Goal: Task Accomplishment & Management: Complete application form

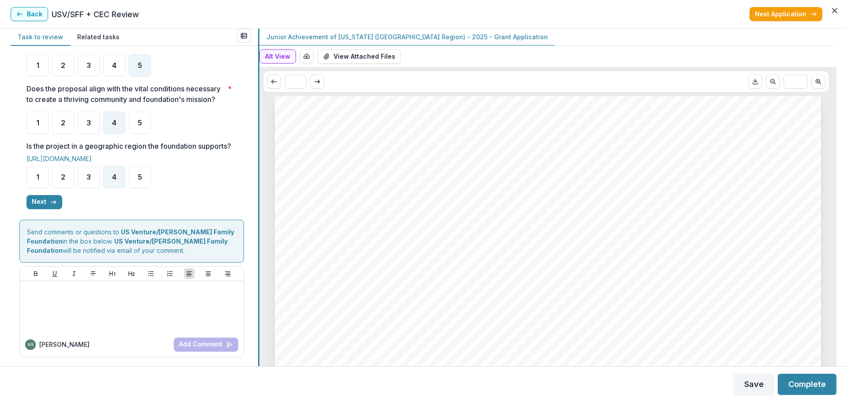
scroll to position [234, 0]
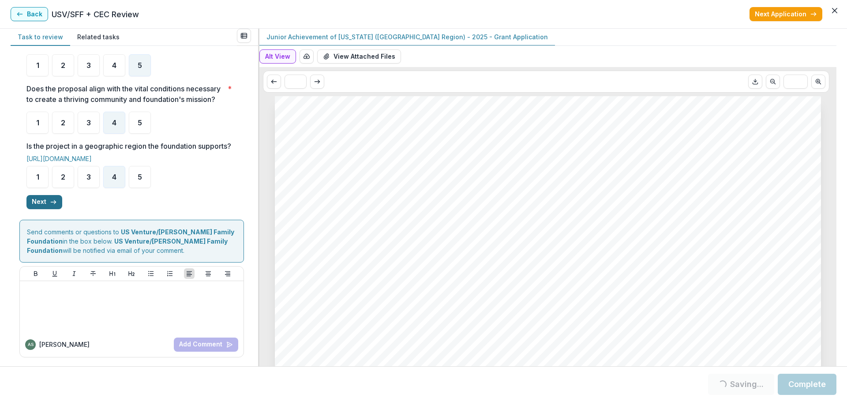
click at [37, 201] on button "Next" at bounding box center [44, 202] width 36 height 14
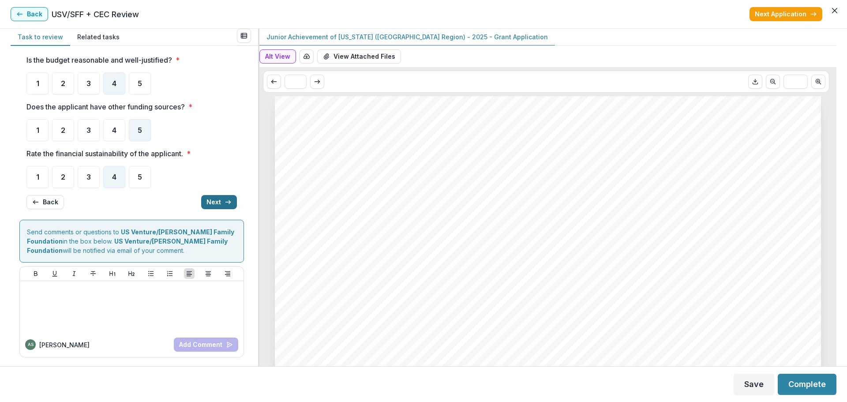
scroll to position [23, 0]
click at [215, 201] on button "Next" at bounding box center [219, 202] width 36 height 14
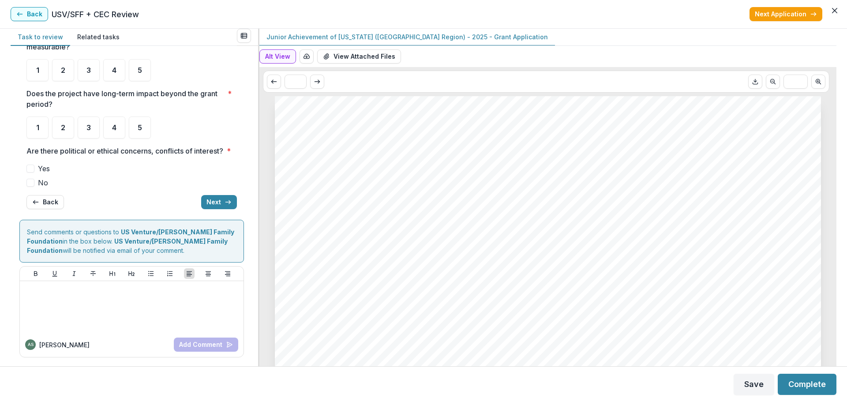
click at [44, 180] on span "No" at bounding box center [43, 182] width 10 height 11
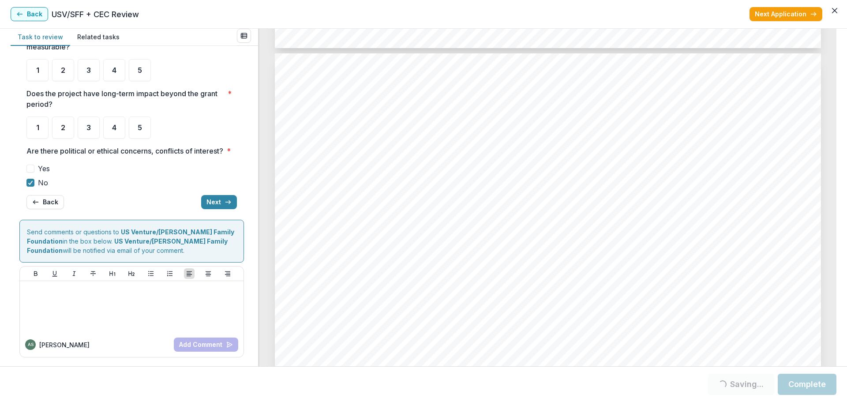
scroll to position [1676, 0]
drag, startPoint x: 836, startPoint y: 138, endPoint x: 837, endPoint y: 158, distance: 19.9
click at [837, 158] on div "**********" at bounding box center [423, 197] width 847 height 337
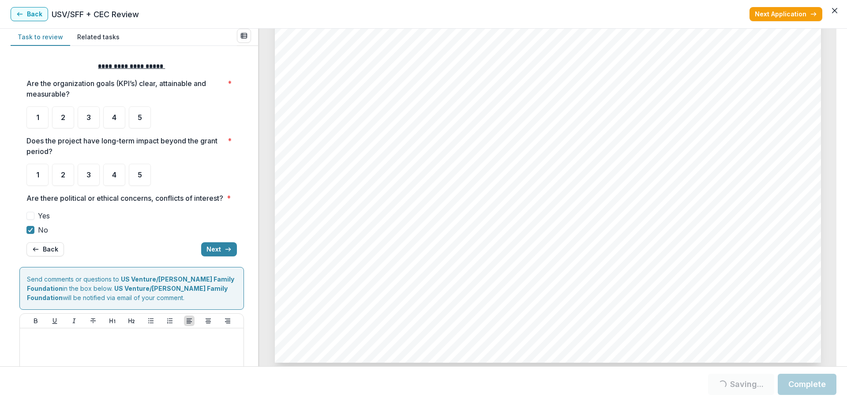
scroll to position [3617, 0]
click at [122, 118] on div "4" at bounding box center [114, 117] width 22 height 22
click at [117, 177] on div "4" at bounding box center [114, 175] width 22 height 22
click at [116, 176] on span "4" at bounding box center [114, 174] width 4 height 7
click at [114, 176] on span "4" at bounding box center [114, 174] width 4 height 7
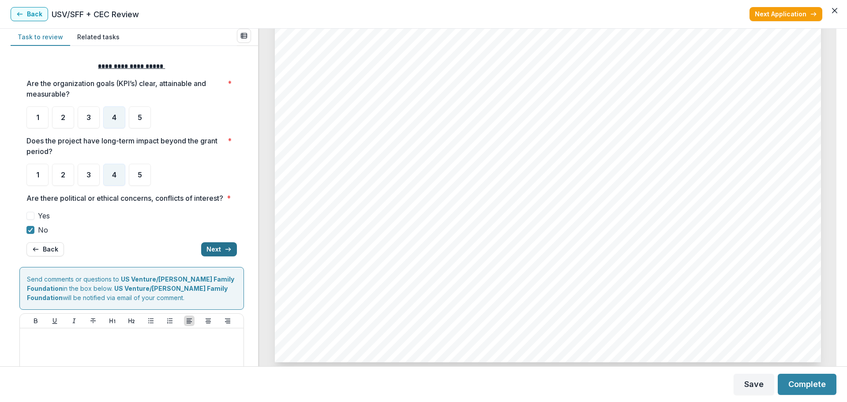
click at [211, 256] on button "Next" at bounding box center [219, 249] width 36 height 14
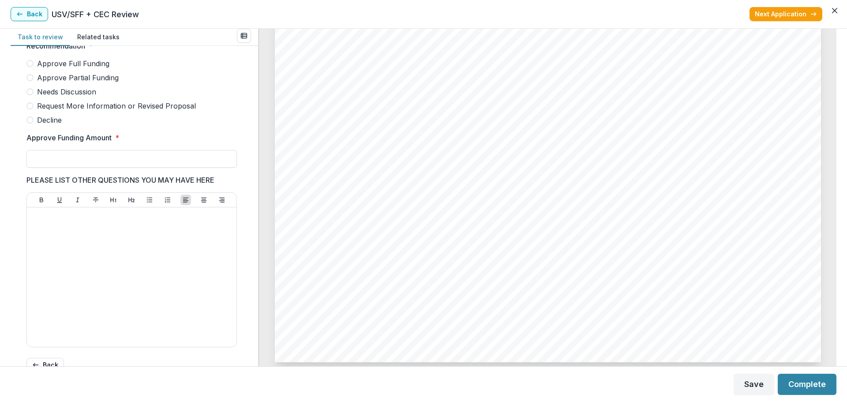
scroll to position [243, 0]
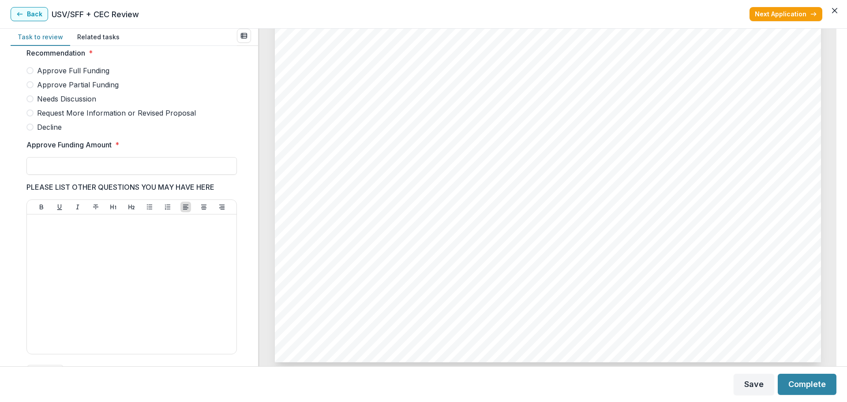
click at [102, 90] on span "Approve Partial Funding" at bounding box center [78, 84] width 82 height 11
click at [97, 172] on input "Approve Funding Amount *" at bounding box center [131, 166] width 210 height 18
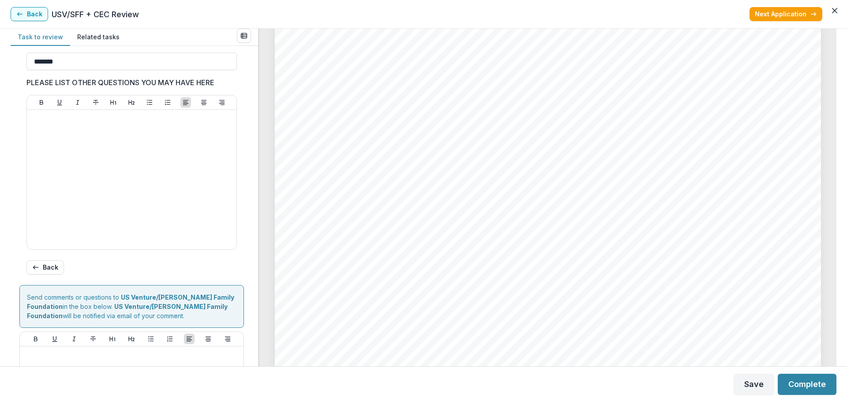
scroll to position [423, 0]
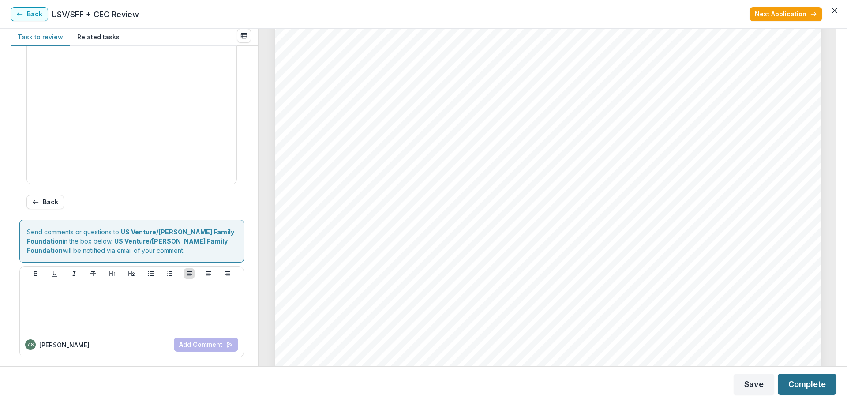
type input "*******"
click at [798, 382] on button "Complete" at bounding box center [807, 384] width 59 height 21
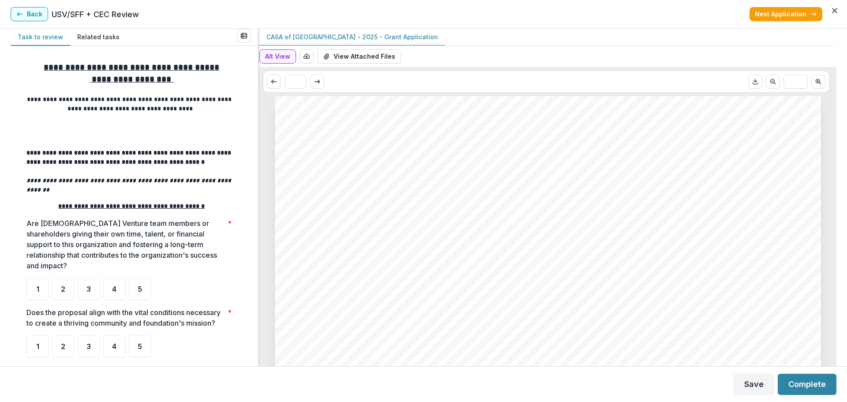
click at [426, 236] on span "CASA of [GEOGRAPHIC_DATA] - 2025 - Grant Application" at bounding box center [512, 228] width 409 height 15
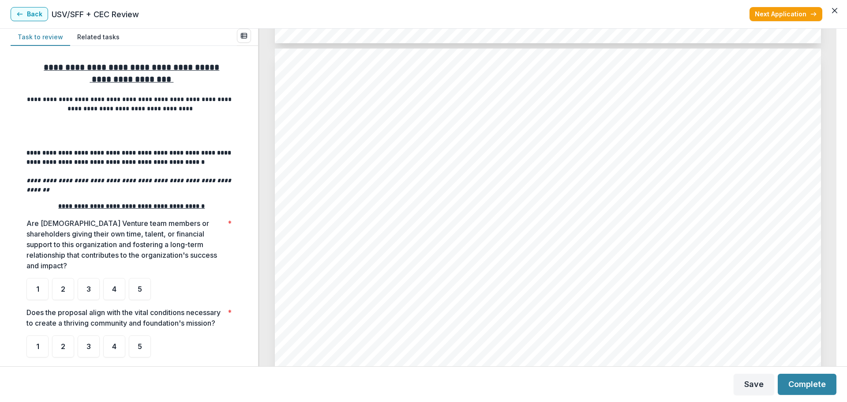
scroll to position [1588, 0]
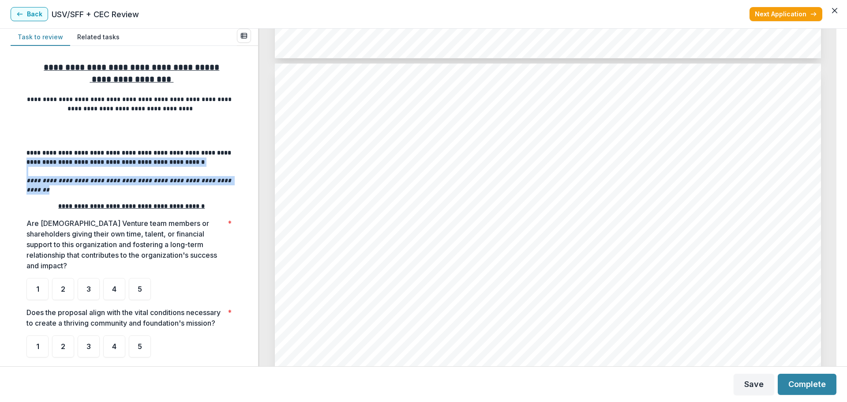
drag, startPoint x: 255, startPoint y: 157, endPoint x: 252, endPoint y: 189, distance: 32.3
click at [252, 189] on div "**********" at bounding box center [134, 206] width 247 height 320
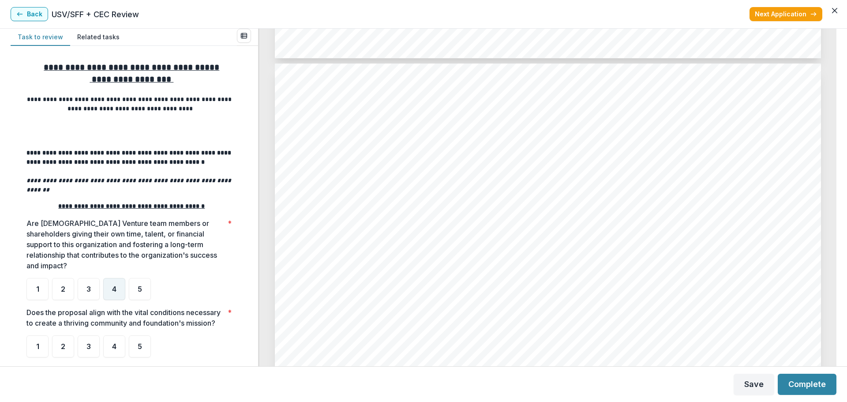
click at [119, 287] on div "4" at bounding box center [114, 289] width 22 height 22
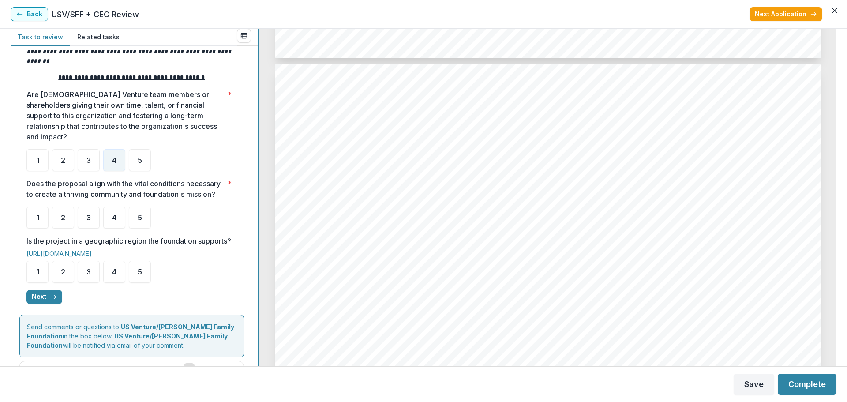
scroll to position [132, 0]
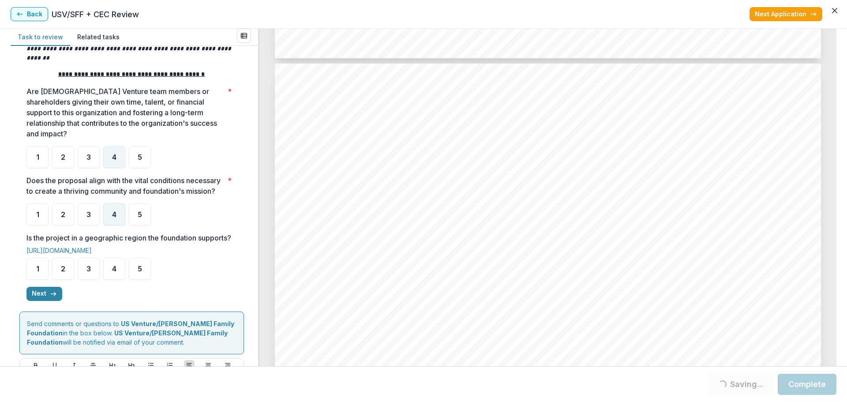
click at [119, 216] on div "4" at bounding box center [114, 214] width 22 height 22
click at [114, 272] on span "4" at bounding box center [114, 268] width 4 height 7
click at [114, 215] on span "4" at bounding box center [114, 214] width 4 height 7
click at [118, 211] on div "4" at bounding box center [114, 214] width 22 height 22
click at [90, 216] on span "3" at bounding box center [88, 214] width 4 height 7
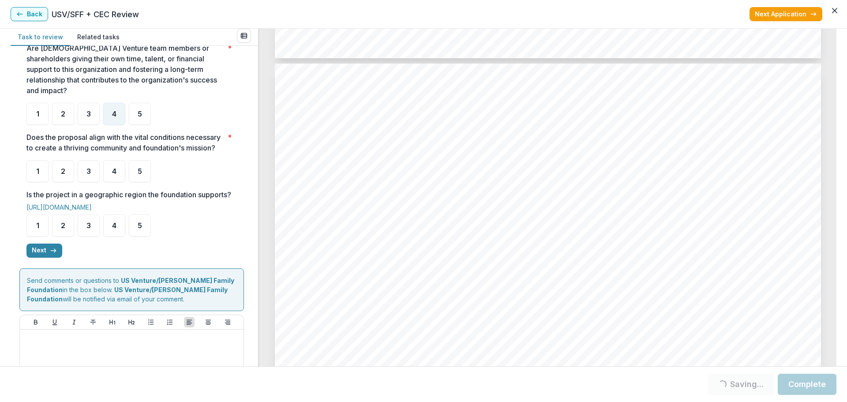
scroll to position [220, 0]
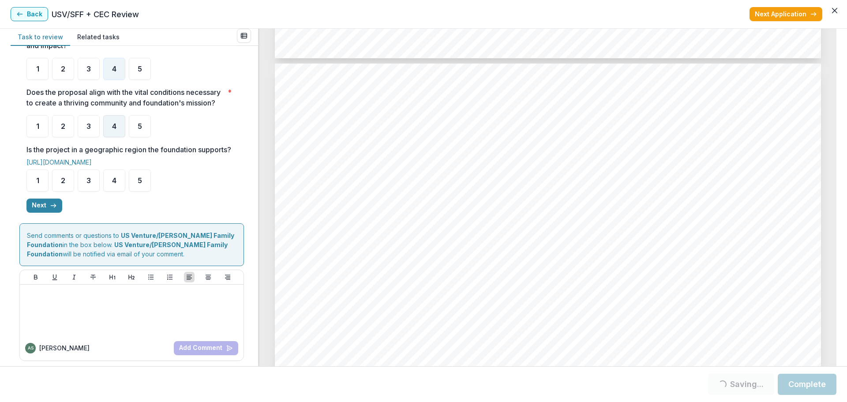
click at [109, 124] on div "4" at bounding box center [114, 126] width 22 height 22
click at [112, 184] on span "4" at bounding box center [114, 180] width 4 height 7
click at [37, 213] on button "Next" at bounding box center [44, 205] width 36 height 14
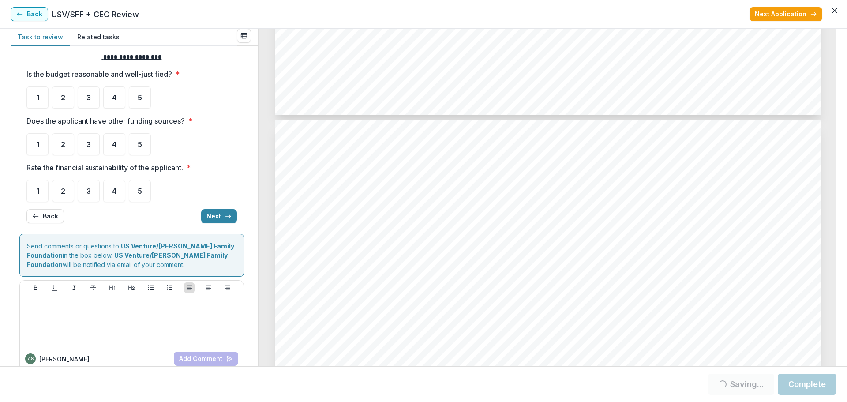
scroll to position [3087, 0]
click at [110, 97] on div "4" at bounding box center [114, 97] width 22 height 22
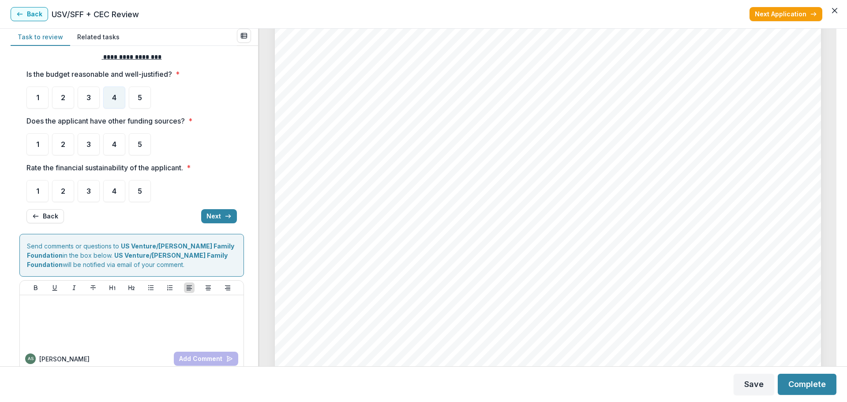
scroll to position [3308, 0]
click at [90, 144] on span "3" at bounding box center [88, 144] width 4 height 7
click at [119, 191] on div "4" at bounding box center [114, 191] width 22 height 22
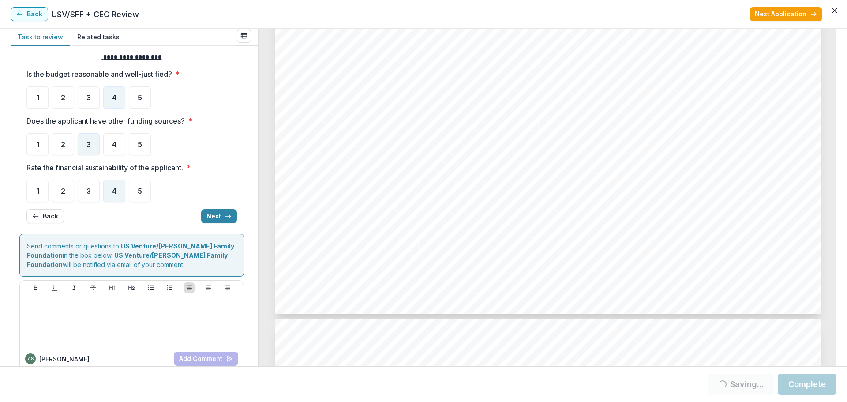
scroll to position [3688, 0]
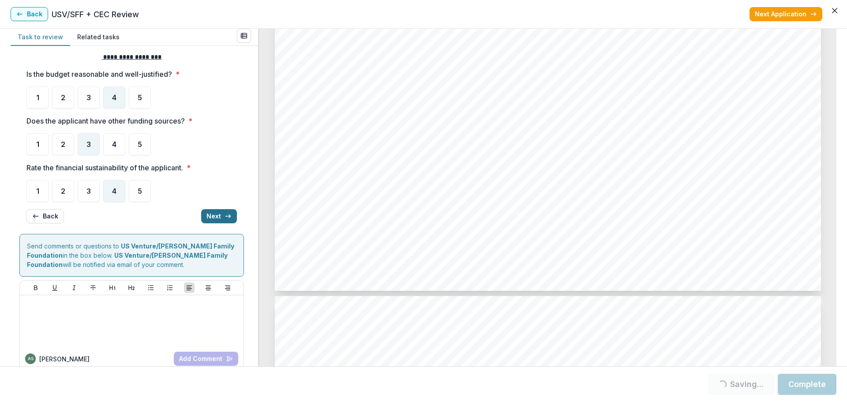
click at [211, 215] on button "Next" at bounding box center [219, 216] width 36 height 14
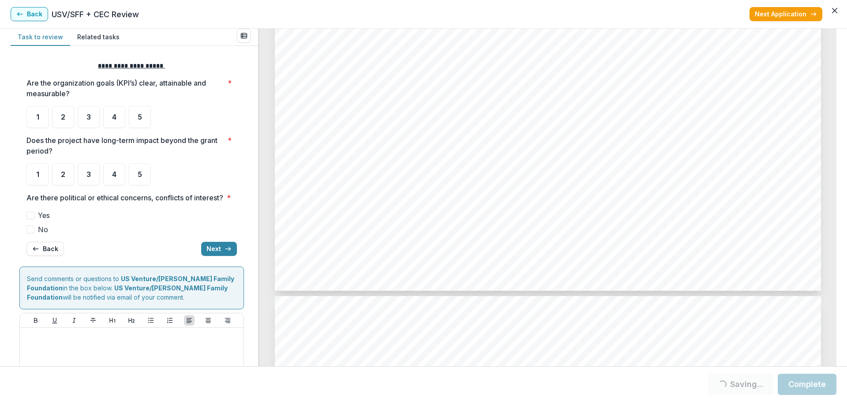
scroll to position [0, 0]
click at [124, 120] on div "4" at bounding box center [114, 117] width 22 height 22
click at [118, 115] on div "4" at bounding box center [114, 117] width 22 height 22
click at [111, 176] on div "4" at bounding box center [114, 175] width 22 height 22
click at [44, 235] on span "No" at bounding box center [43, 230] width 10 height 11
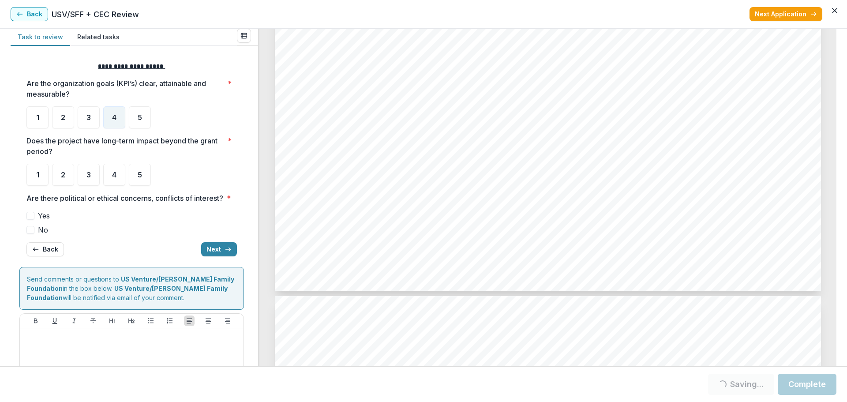
click at [41, 235] on span "No" at bounding box center [43, 230] width 10 height 11
click at [113, 177] on span "4" at bounding box center [114, 174] width 4 height 7
click at [113, 175] on span "4" at bounding box center [114, 174] width 4 height 7
click at [209, 256] on button "Next" at bounding box center [219, 249] width 36 height 14
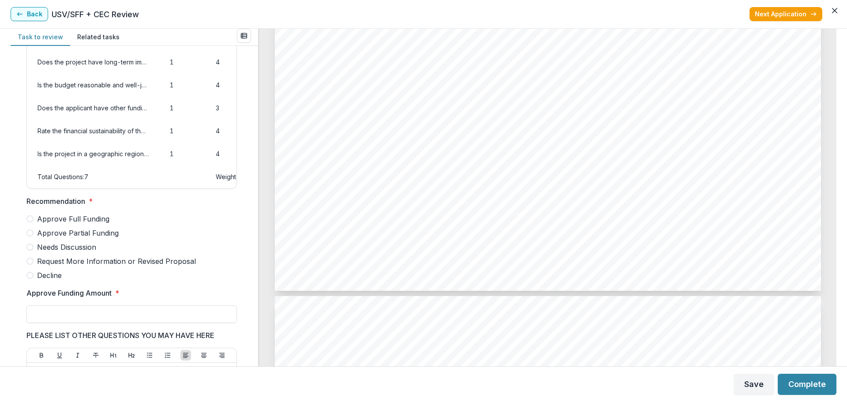
scroll to position [66, 0]
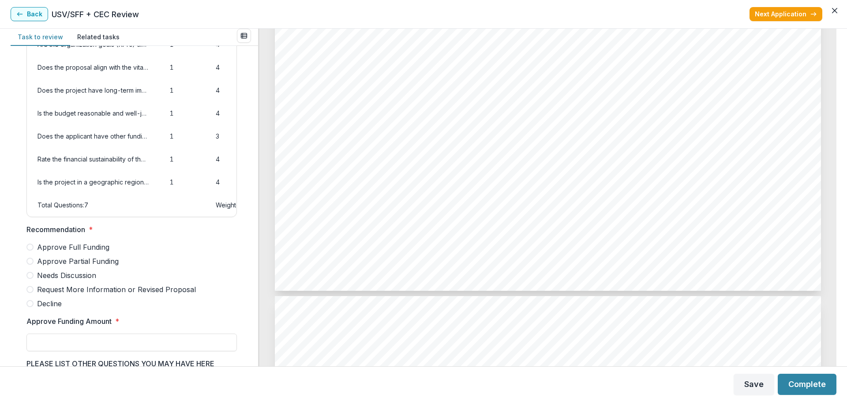
click at [99, 252] on span "Approve Full Funding" at bounding box center [73, 247] width 72 height 11
click at [108, 351] on input "Approve Funding Amount *" at bounding box center [131, 342] width 210 height 18
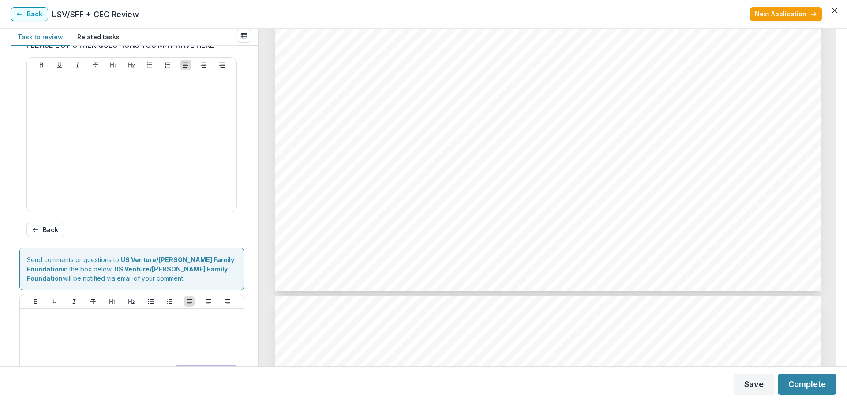
scroll to position [419, 0]
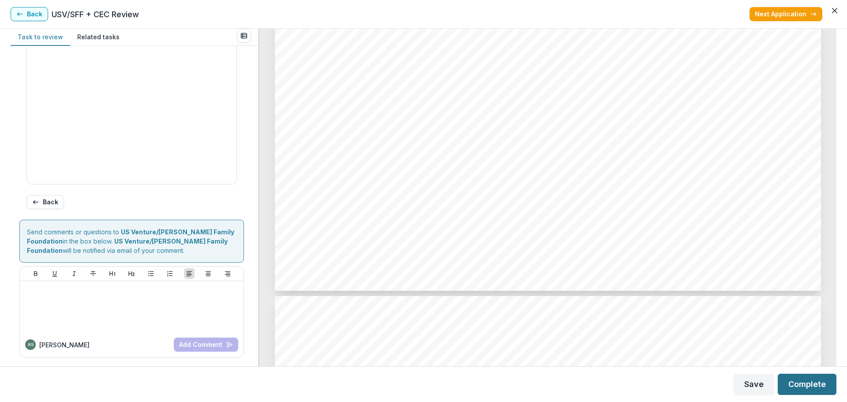
type input "*******"
click at [808, 386] on button "Complete" at bounding box center [807, 384] width 59 height 21
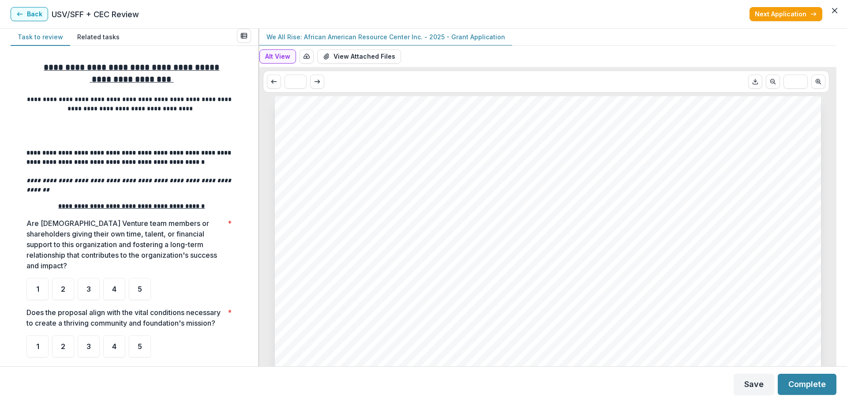
drag, startPoint x: 34, startPoint y: 11, endPoint x: 47, endPoint y: 27, distance: 21.1
click at [34, 11] on button "Back" at bounding box center [29, 14] width 37 height 14
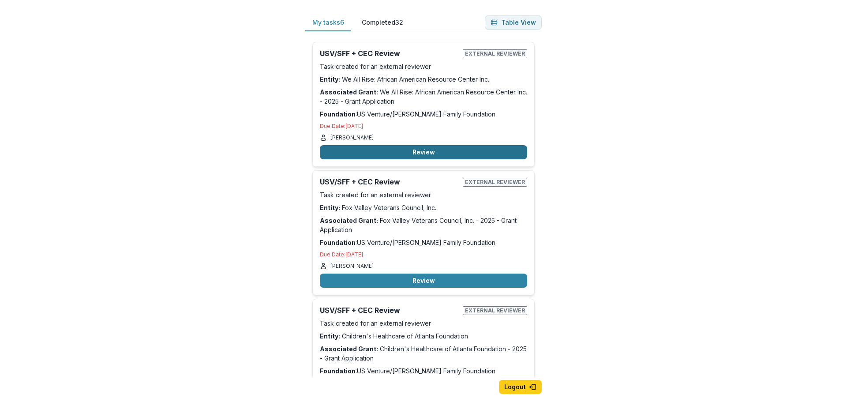
click at [445, 153] on button "Review" at bounding box center [423, 152] width 207 height 14
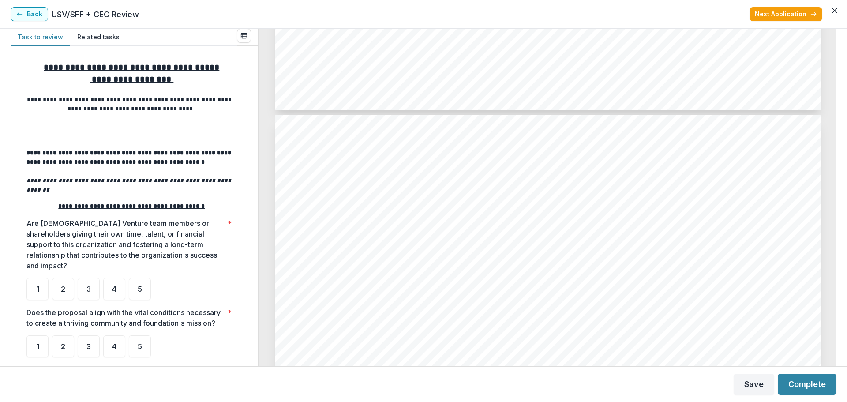
scroll to position [1561, 0]
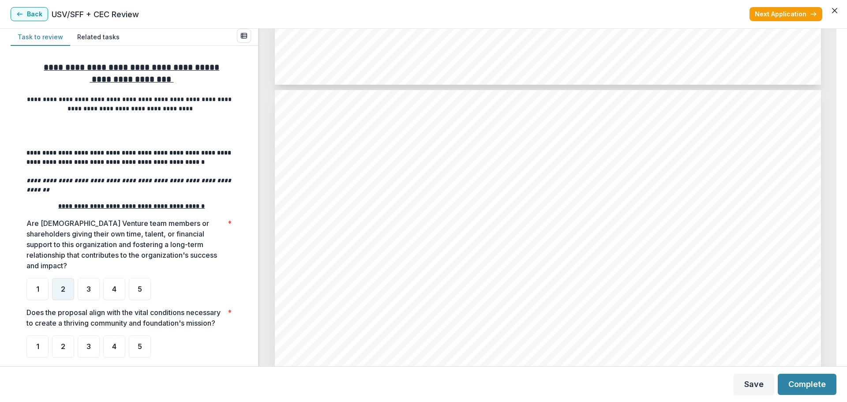
click at [60, 278] on div "2" at bounding box center [63, 289] width 22 height 22
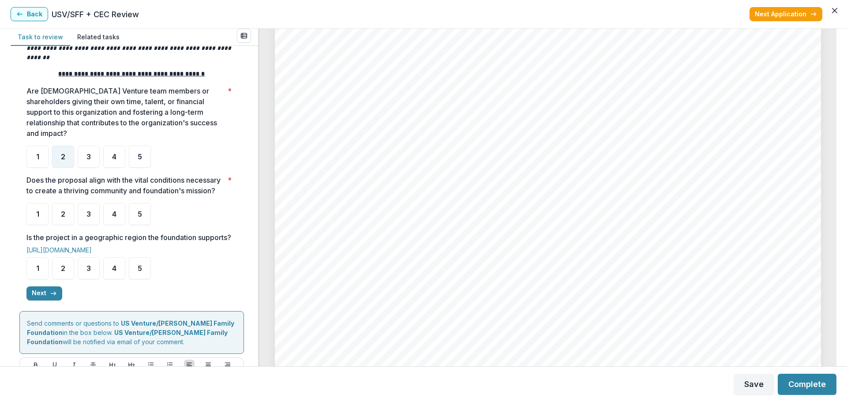
scroll to position [3370, 0]
click at [110, 217] on div "4" at bounding box center [114, 214] width 22 height 22
click at [115, 206] on div "4" at bounding box center [114, 214] width 22 height 22
click at [115, 272] on span "4" at bounding box center [114, 268] width 4 height 7
click at [41, 300] on button "Next" at bounding box center [44, 293] width 36 height 14
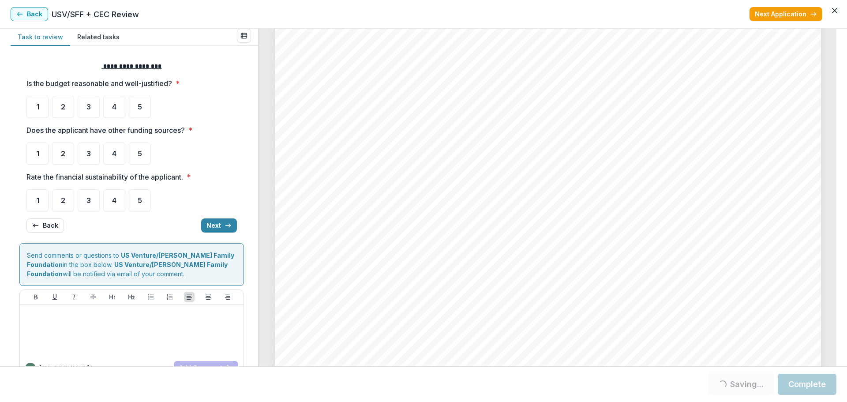
scroll to position [4296, 0]
click at [113, 107] on span "4" at bounding box center [114, 106] width 4 height 7
click at [111, 109] on div "4" at bounding box center [114, 107] width 22 height 22
click at [112, 150] on span "4" at bounding box center [114, 153] width 4 height 7
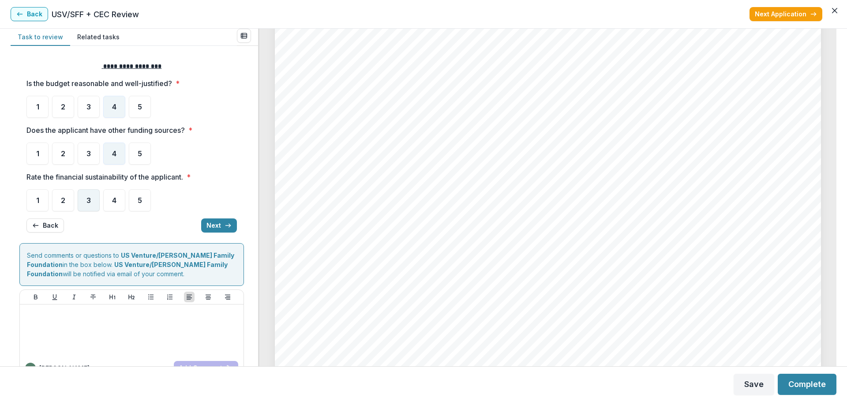
click at [94, 197] on div "3" at bounding box center [89, 200] width 22 height 22
click at [212, 223] on button "Next" at bounding box center [219, 225] width 36 height 14
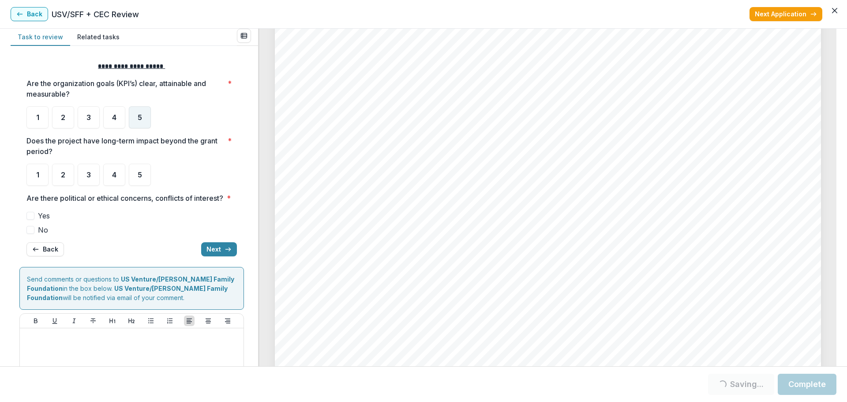
click at [137, 116] on div "5" at bounding box center [140, 117] width 22 height 22
click at [115, 114] on span "4" at bounding box center [114, 117] width 4 height 7
click at [115, 176] on span "4" at bounding box center [114, 174] width 4 height 7
click at [43, 235] on span "No" at bounding box center [43, 230] width 10 height 11
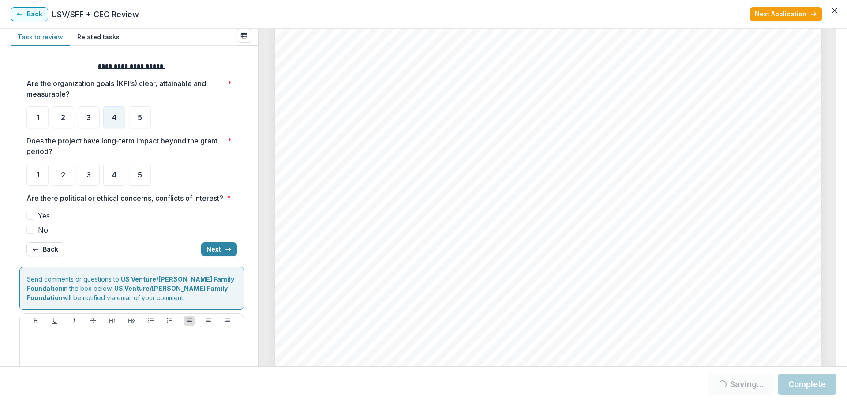
click at [31, 234] on span at bounding box center [30, 230] width 8 height 8
click at [113, 178] on span "4" at bounding box center [114, 174] width 4 height 7
click at [31, 234] on span at bounding box center [30, 230] width 8 height 8
click at [205, 256] on button "Next" at bounding box center [219, 249] width 36 height 14
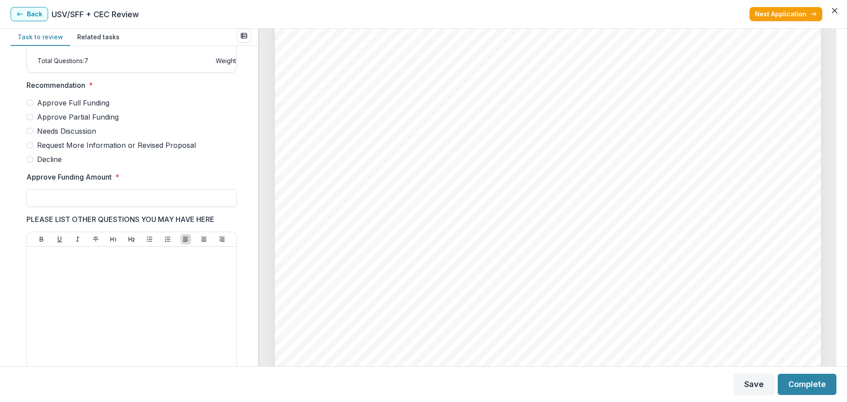
scroll to position [198, 0]
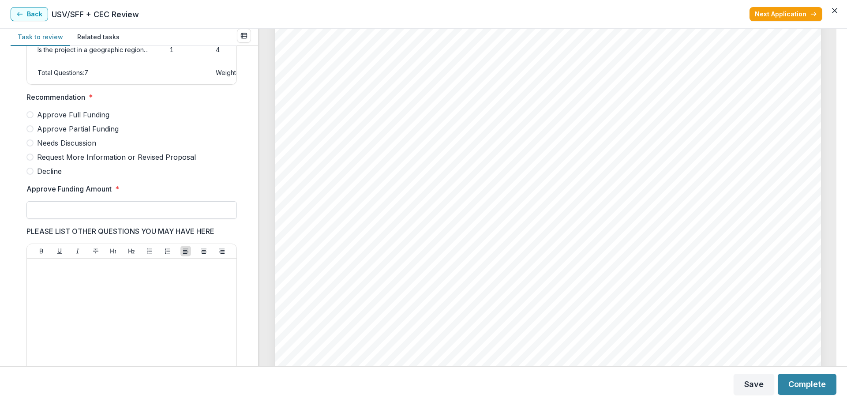
click at [156, 217] on input "Approve Funding Amount *" at bounding box center [131, 210] width 210 height 18
click at [98, 134] on span "Approve Partial Funding" at bounding box center [78, 128] width 82 height 11
click at [114, 219] on input "**" at bounding box center [131, 210] width 210 height 18
click at [246, 220] on form "Score Card Name Weight Score Are the organization goals (KPI’s) clear, attainab…" at bounding box center [134, 213] width 230 height 715
drag, startPoint x: 164, startPoint y: 220, endPoint x: -5, endPoint y: 217, distance: 169.4
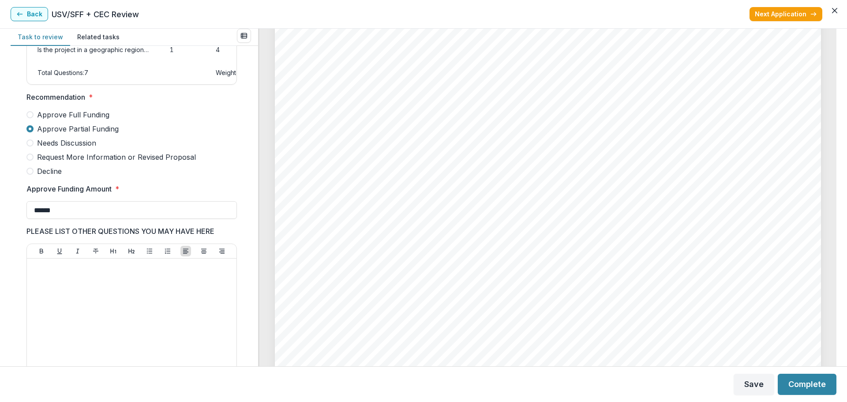
click at [0, 217] on html "My tasks 6 Completed 32 Table View USV/SFF + CEC Review External reviewer Task …" at bounding box center [423, 201] width 847 height 402
type input "******"
click at [251, 223] on div "Score Card Name Weight Score Are the organization goals (KPI’s) clear, attainab…" at bounding box center [134, 206] width 247 height 320
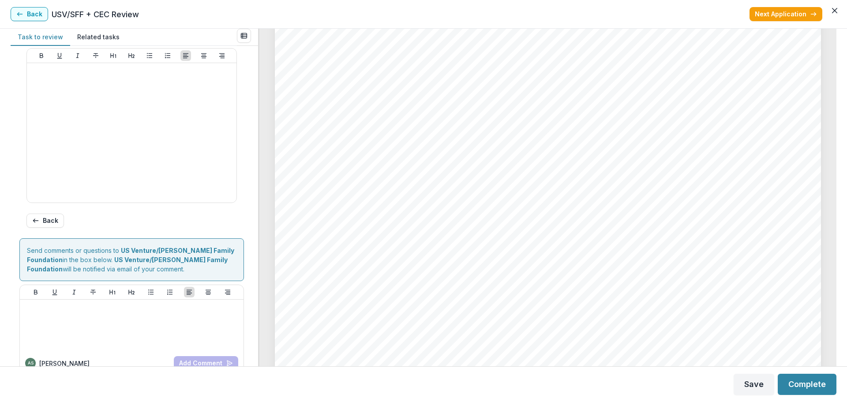
scroll to position [419, 0]
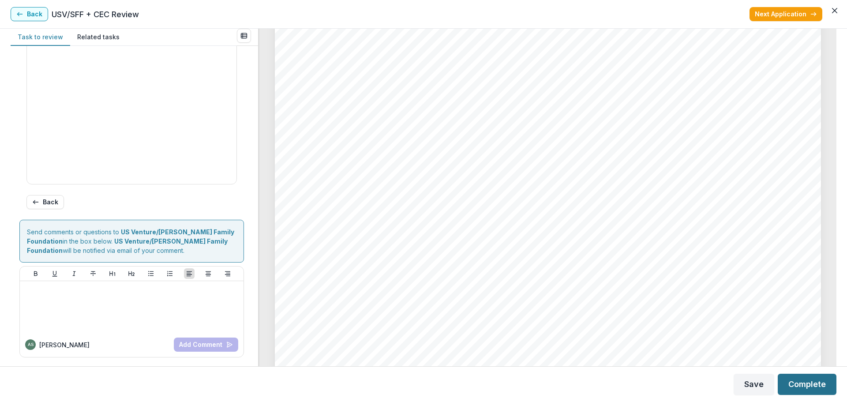
click at [808, 380] on button "Complete" at bounding box center [807, 384] width 59 height 21
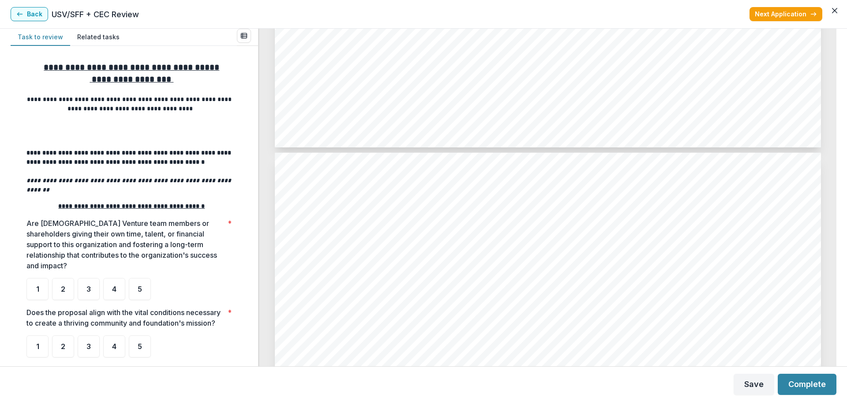
scroll to position [1500, 0]
click at [94, 281] on div "3" at bounding box center [89, 289] width 22 height 22
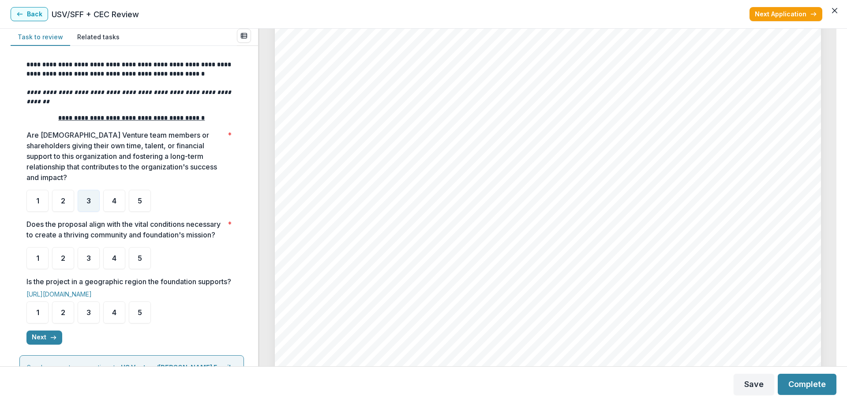
scroll to position [2470, 0]
click at [116, 257] on span "4" at bounding box center [114, 257] width 4 height 7
click at [113, 316] on span "4" at bounding box center [114, 312] width 4 height 7
click at [114, 316] on span "4" at bounding box center [114, 312] width 4 height 7
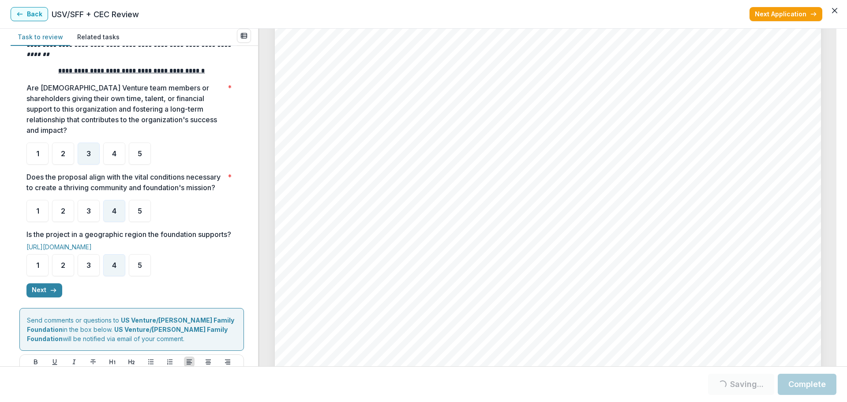
scroll to position [221, 0]
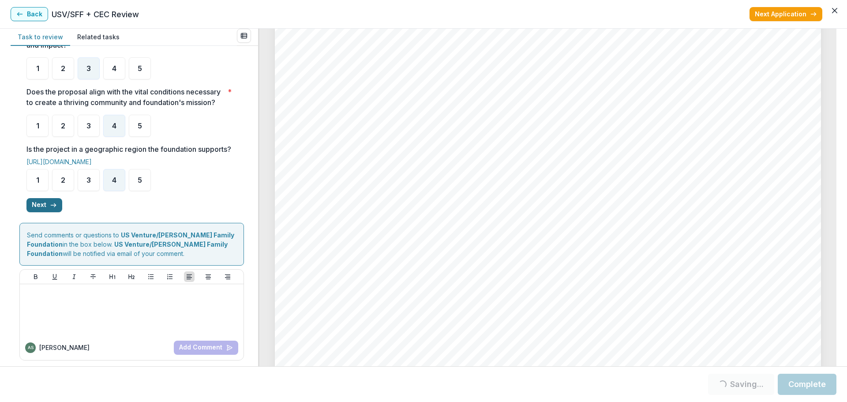
click at [42, 212] on button "Next" at bounding box center [44, 205] width 36 height 14
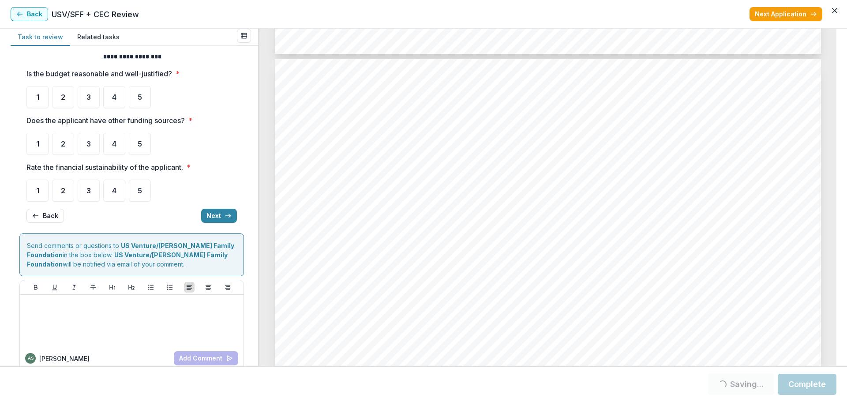
scroll to position [3925, 0]
click at [87, 97] on span "3" at bounding box center [88, 97] width 4 height 7
click at [114, 146] on span "4" at bounding box center [114, 143] width 4 height 7
click at [110, 191] on div "4" at bounding box center [114, 191] width 22 height 22
click at [91, 192] on span "3" at bounding box center [88, 190] width 4 height 7
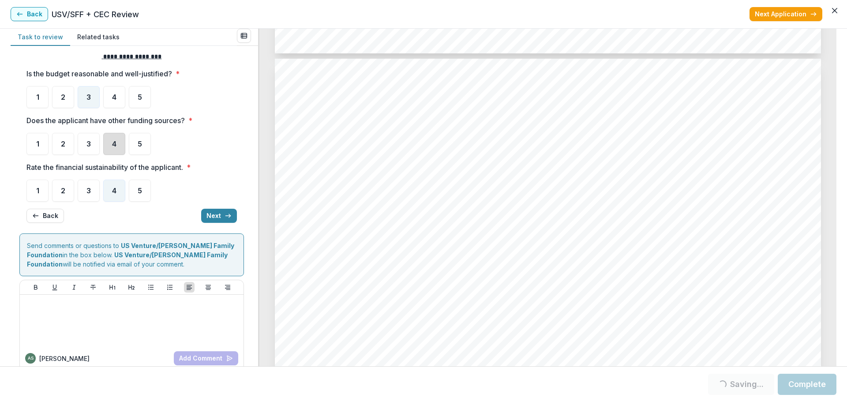
click at [116, 139] on div "4" at bounding box center [114, 144] width 22 height 22
click at [114, 140] on span "4" at bounding box center [114, 143] width 4 height 7
click at [210, 215] on button "Next" at bounding box center [219, 216] width 36 height 14
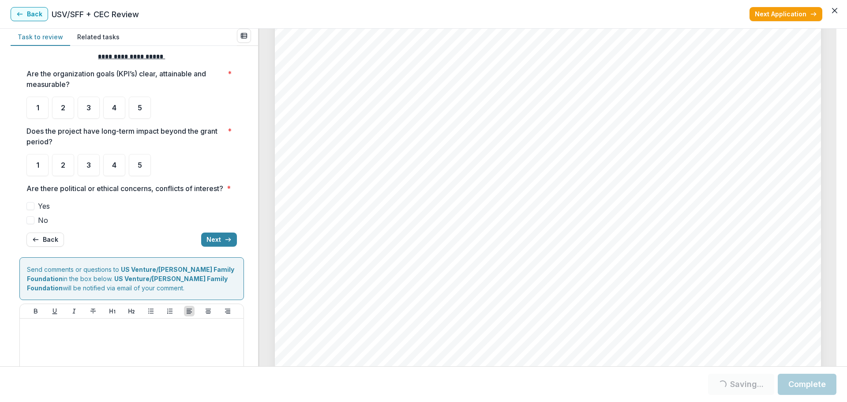
scroll to position [0, 0]
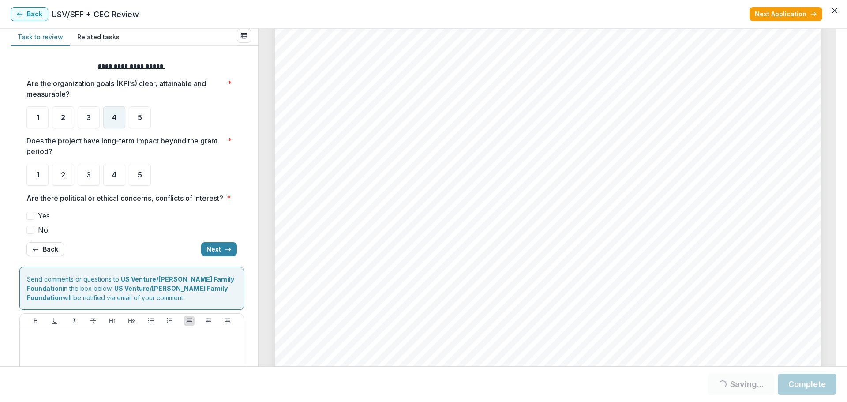
click at [116, 116] on span "4" at bounding box center [114, 117] width 4 height 7
click at [116, 180] on div "4" at bounding box center [114, 175] width 22 height 22
click at [117, 176] on div "4" at bounding box center [114, 175] width 22 height 22
click at [114, 173] on span "4" at bounding box center [114, 174] width 4 height 7
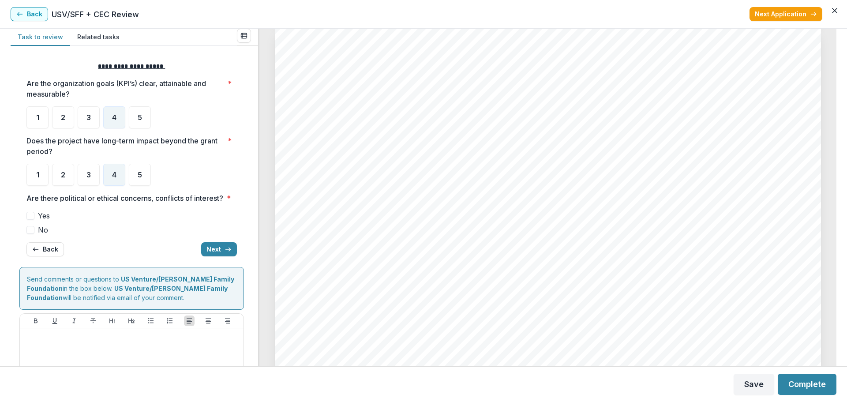
click at [37, 235] on label "No" at bounding box center [131, 230] width 210 height 11
click at [210, 256] on button "Next" at bounding box center [219, 249] width 36 height 14
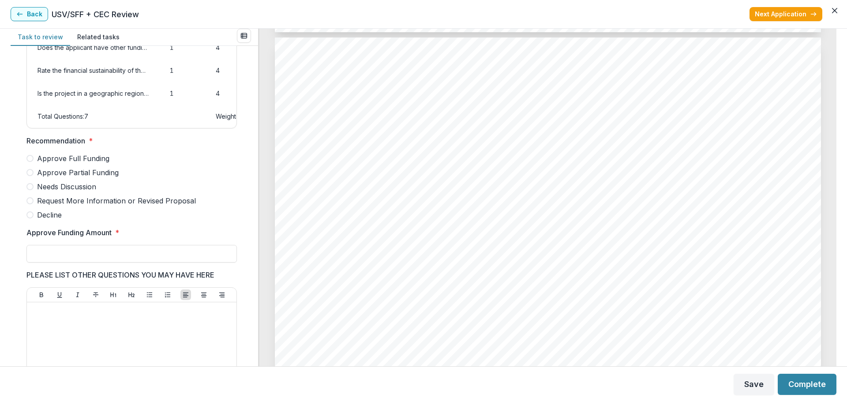
scroll to position [154, 0]
click at [138, 263] on input "Approve Funding Amount *" at bounding box center [131, 254] width 210 height 18
click at [101, 178] on span "Approve Partial Funding" at bounding box center [78, 173] width 82 height 11
type input "******"
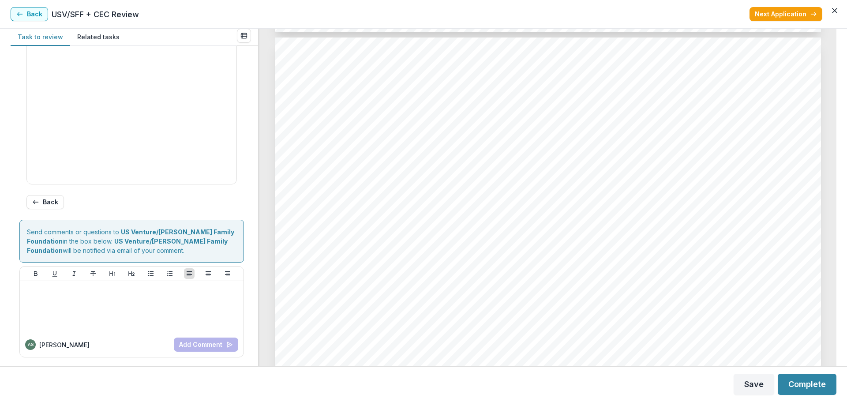
scroll to position [420, 0]
click at [808, 384] on button "Complete" at bounding box center [807, 384] width 59 height 21
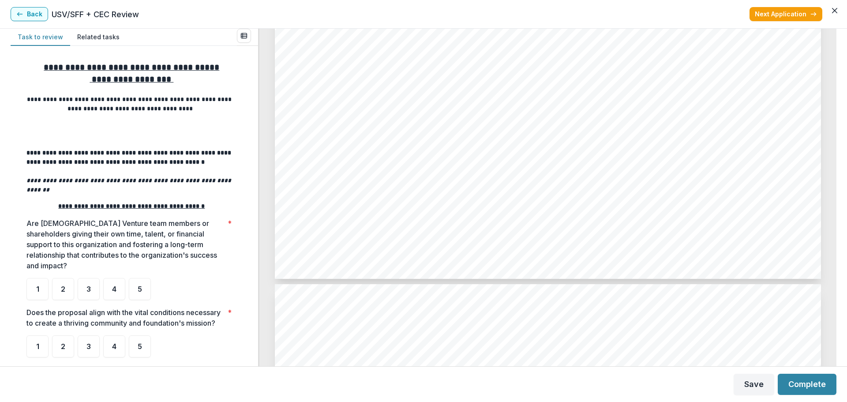
scroll to position [1500, 0]
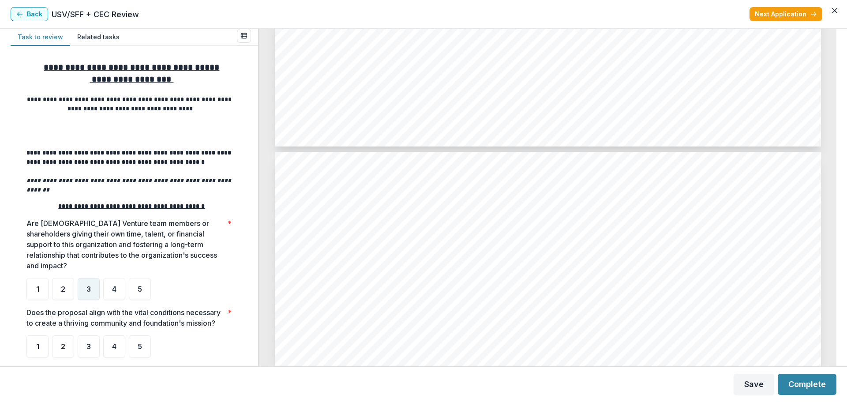
click at [82, 278] on div "3" at bounding box center [89, 289] width 22 height 22
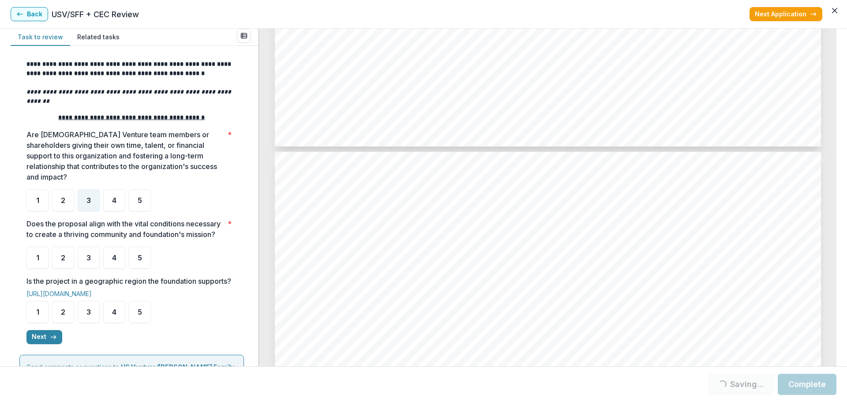
scroll to position [132, 0]
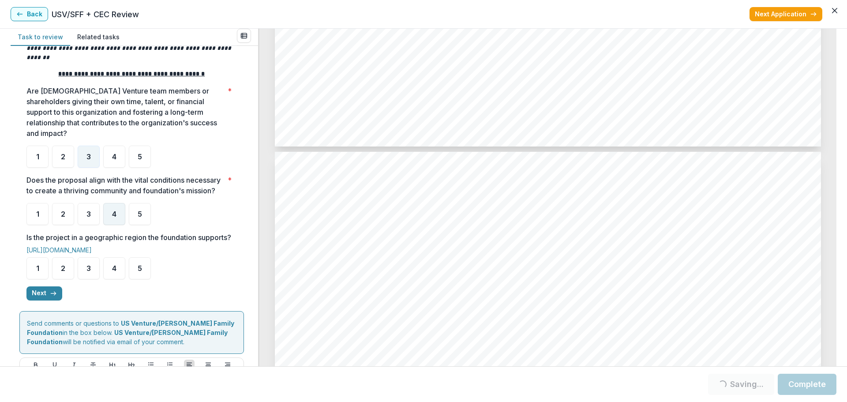
click at [114, 214] on span "4" at bounding box center [114, 213] width 4 height 7
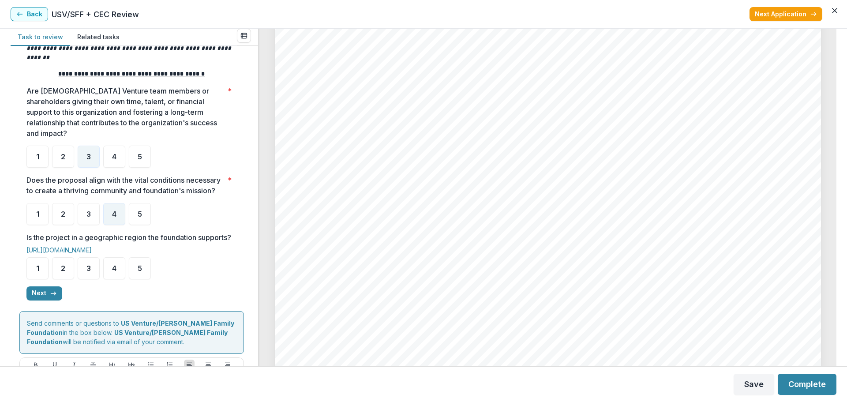
scroll to position [2823, 0]
click at [117, 277] on div "4" at bounding box center [114, 268] width 22 height 22
click at [109, 277] on div "4" at bounding box center [114, 268] width 22 height 22
click at [113, 272] on span "4" at bounding box center [114, 268] width 4 height 7
click at [41, 300] on button "Next" at bounding box center [44, 293] width 36 height 14
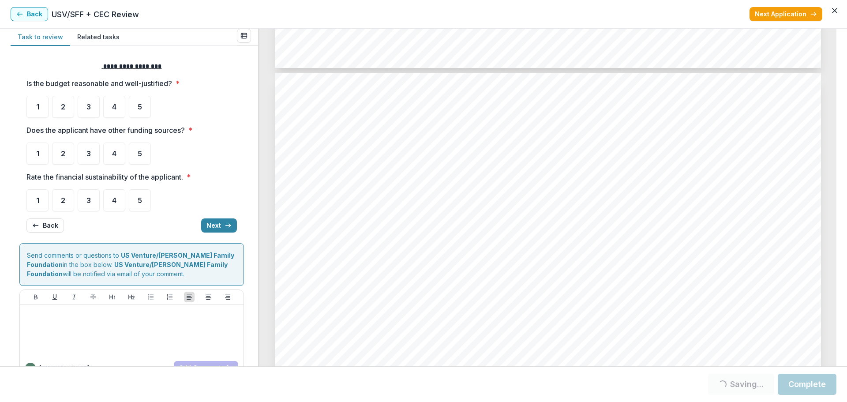
scroll to position [2443, 0]
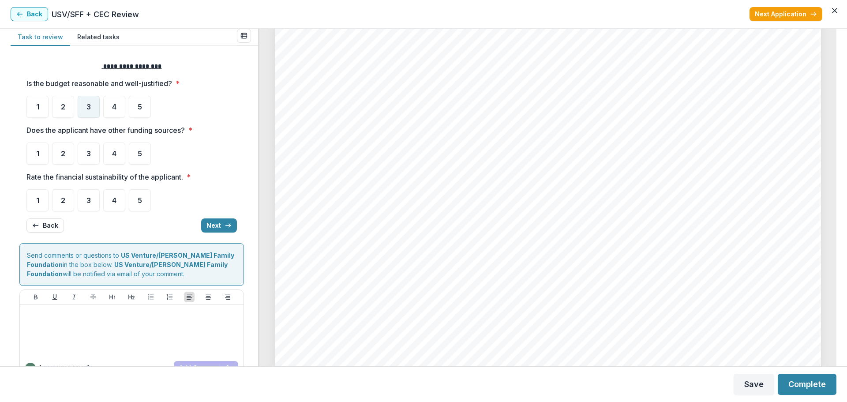
click at [84, 101] on div "3" at bounding box center [89, 107] width 22 height 22
click at [90, 157] on span "3" at bounding box center [88, 153] width 4 height 7
click at [92, 203] on div "3" at bounding box center [89, 200] width 22 height 22
click at [207, 225] on button "Next" at bounding box center [219, 225] width 36 height 14
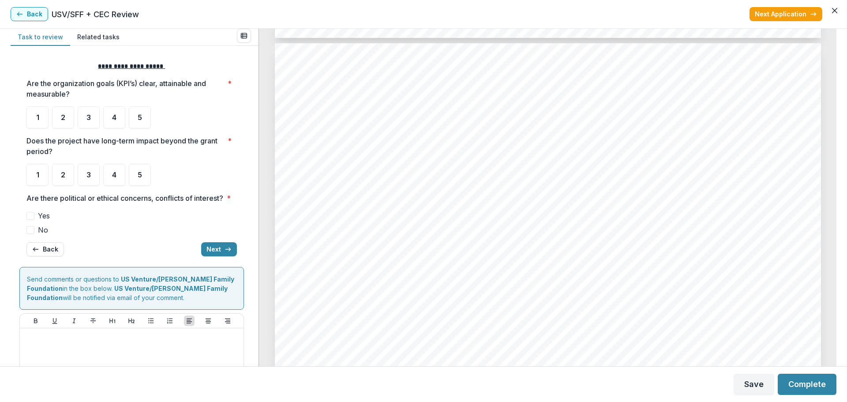
scroll to position [3282, 0]
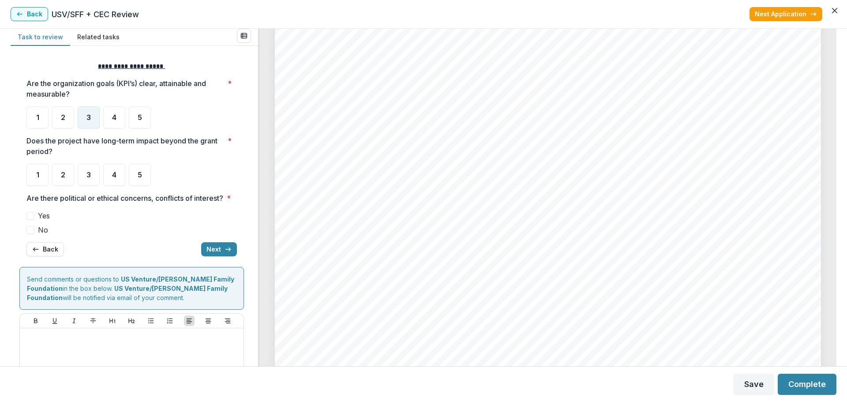
click at [86, 114] on span "3" at bounding box center [88, 117] width 4 height 7
click at [87, 118] on span "3" at bounding box center [88, 117] width 4 height 7
click at [90, 176] on span "3" at bounding box center [88, 174] width 4 height 7
click at [86, 175] on div "3" at bounding box center [89, 175] width 22 height 22
click at [39, 235] on span "No" at bounding box center [43, 230] width 10 height 11
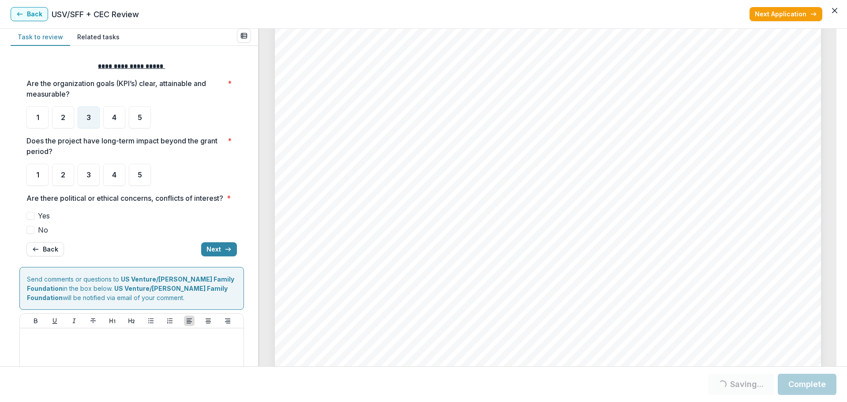
click at [34, 234] on span at bounding box center [30, 230] width 8 height 8
click at [93, 173] on div "3" at bounding box center [89, 175] width 22 height 22
click at [210, 256] on button "Next" at bounding box center [219, 249] width 36 height 14
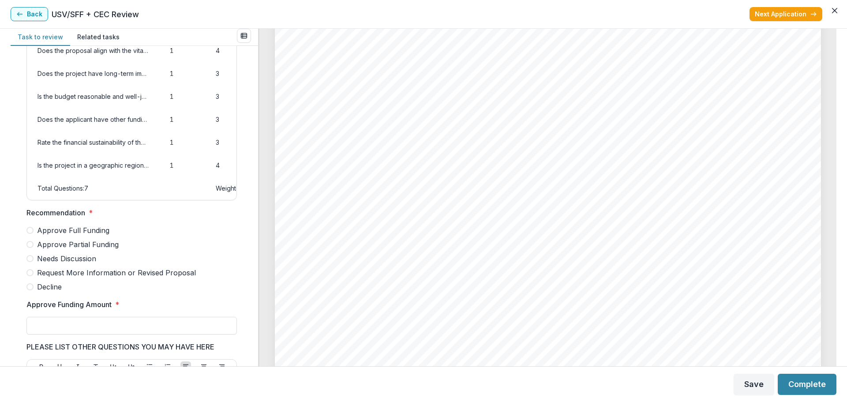
scroll to position [88, 0]
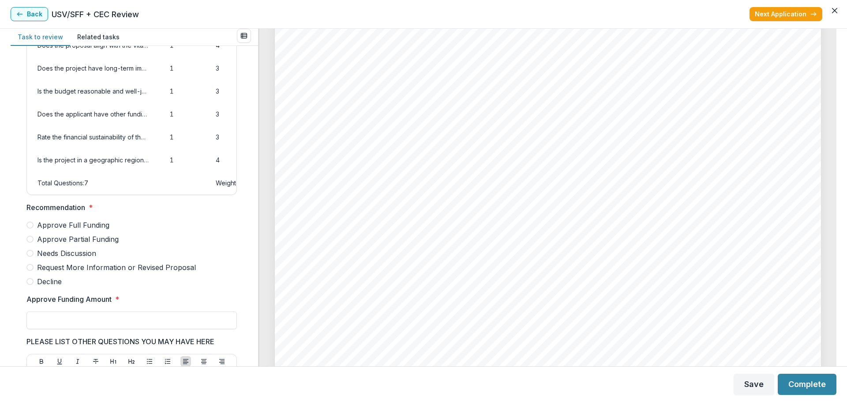
click at [64, 258] on span "Needs Discussion" at bounding box center [66, 253] width 59 height 11
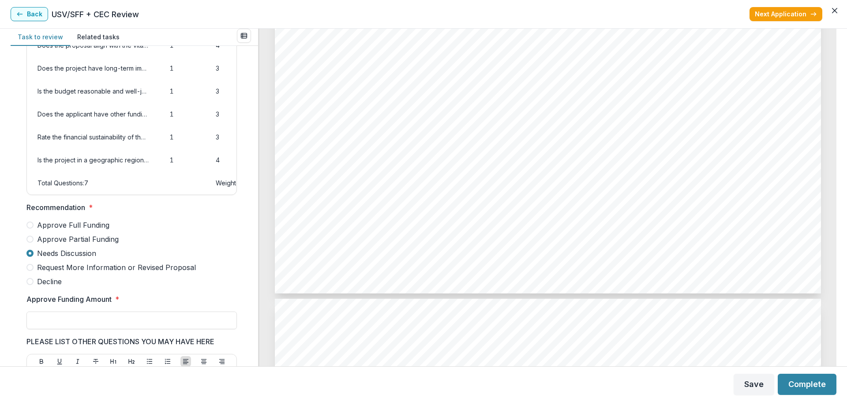
scroll to position [2911, 0]
click at [135, 329] on input "Approve Funding Amount *" at bounding box center [131, 320] width 210 height 18
type input "******"
click at [228, 287] on label "Decline" at bounding box center [131, 281] width 210 height 11
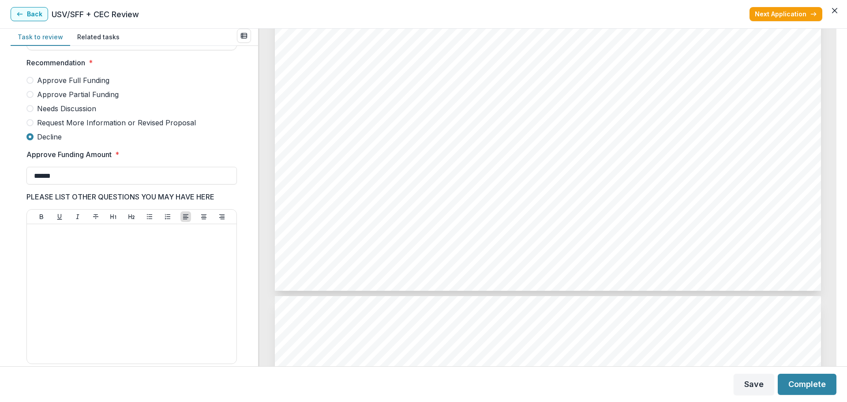
scroll to position [265, 0]
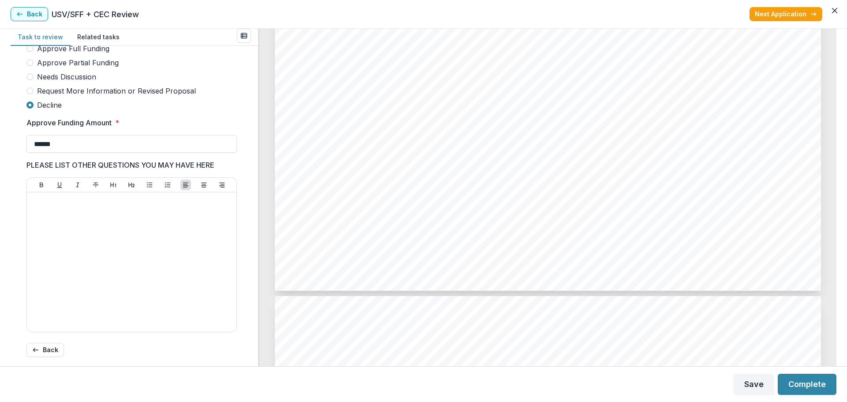
click at [86, 82] on span "Needs Discussion" at bounding box center [66, 76] width 59 height 11
click at [96, 68] on span "Approve Partial Funding" at bounding box center [78, 62] width 82 height 11
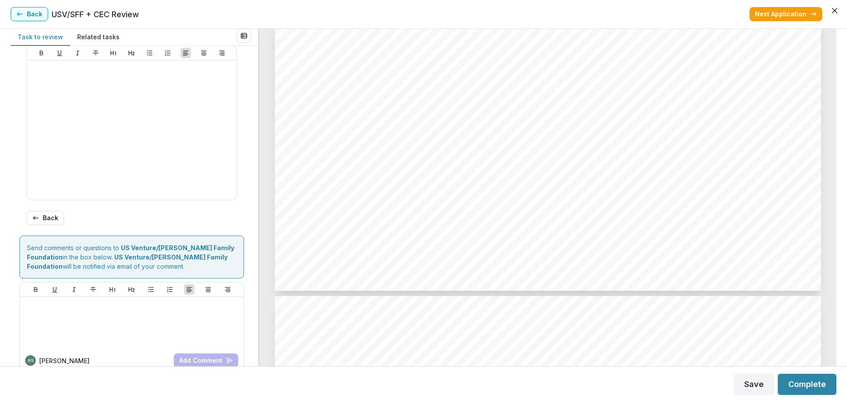
scroll to position [397, 0]
click at [810, 381] on button "Complete" at bounding box center [807, 384] width 59 height 21
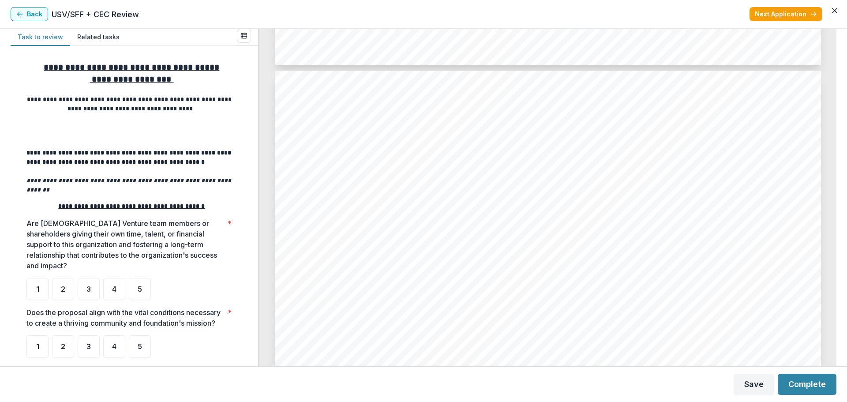
scroll to position [1588, 0]
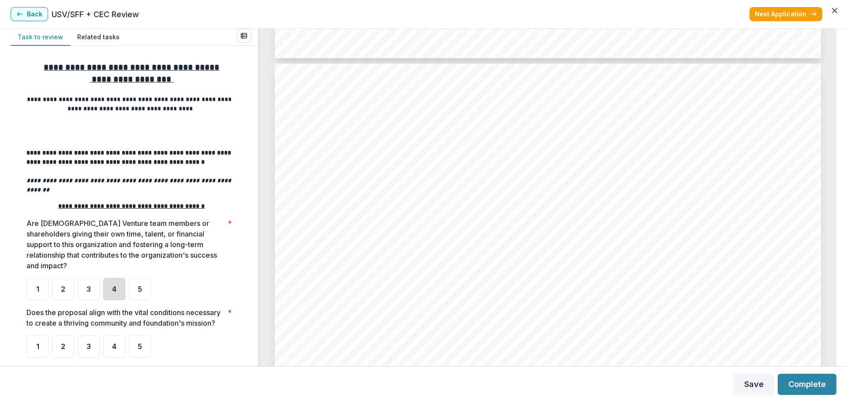
click at [111, 278] on div "4" at bounding box center [114, 289] width 22 height 22
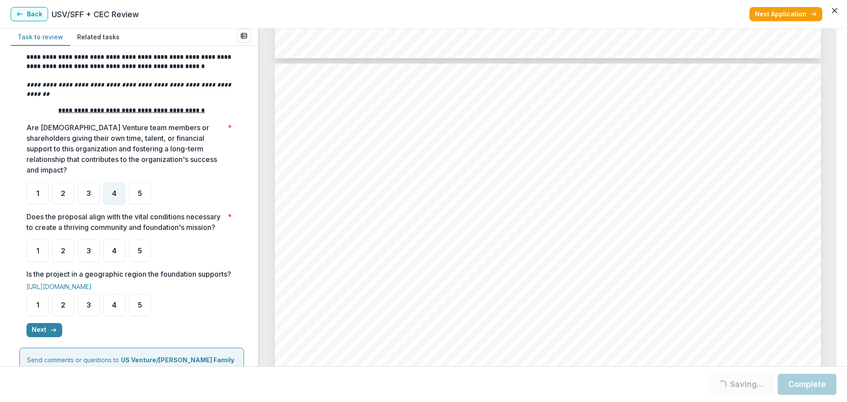
scroll to position [132, 0]
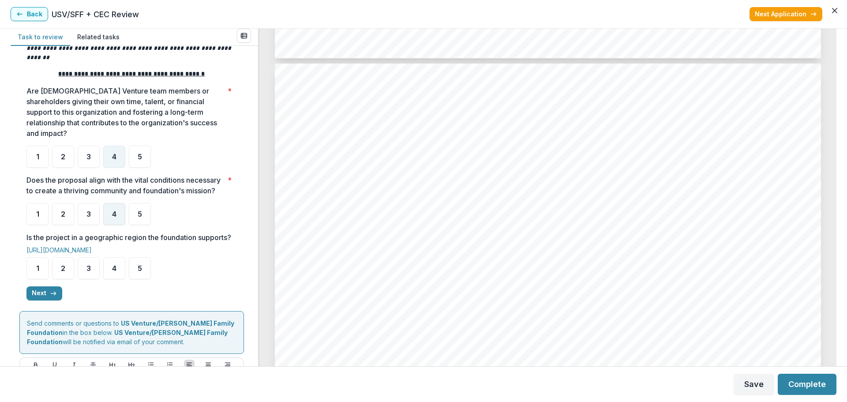
click at [111, 221] on div "4" at bounding box center [114, 214] width 22 height 22
click at [114, 213] on span "4" at bounding box center [114, 213] width 4 height 7
click at [115, 272] on span "4" at bounding box center [114, 268] width 4 height 7
click at [117, 279] on div "4" at bounding box center [114, 268] width 22 height 22
click at [34, 300] on button "Next" at bounding box center [44, 293] width 36 height 14
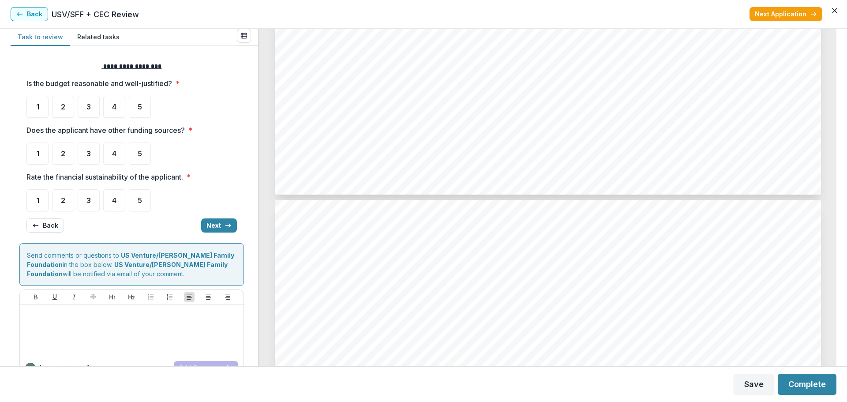
scroll to position [2249, 0]
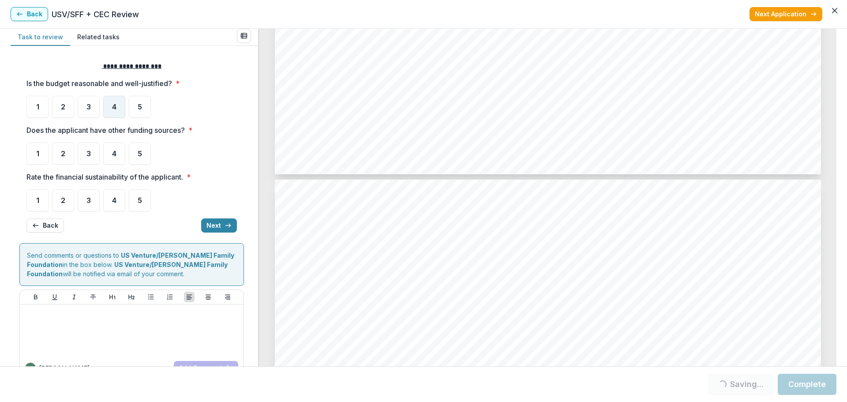
click at [116, 105] on span "4" at bounding box center [114, 106] width 4 height 7
click at [112, 108] on span "4" at bounding box center [114, 106] width 4 height 7
click at [112, 105] on span "4" at bounding box center [114, 106] width 4 height 7
click at [116, 156] on span "4" at bounding box center [114, 153] width 4 height 7
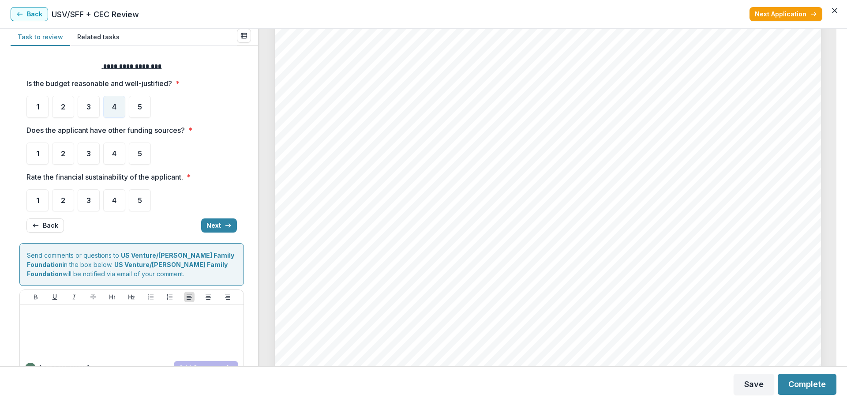
scroll to position [3352, 0]
click at [116, 152] on span "4" at bounding box center [114, 153] width 4 height 7
click at [127, 153] on ul "1 2 3 4 5" at bounding box center [131, 153] width 210 height 22
click at [117, 153] on div "4" at bounding box center [114, 153] width 22 height 22
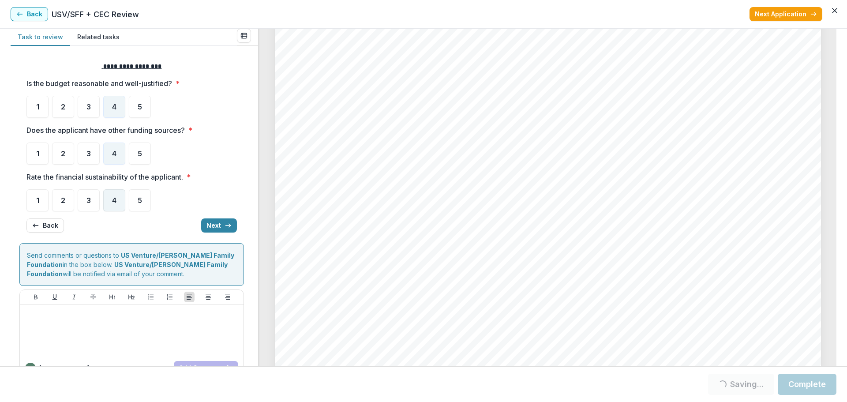
click at [112, 202] on span "4" at bounding box center [114, 200] width 4 height 7
click at [116, 198] on span "4" at bounding box center [114, 200] width 4 height 7
click at [206, 225] on button "Next" at bounding box center [219, 225] width 36 height 14
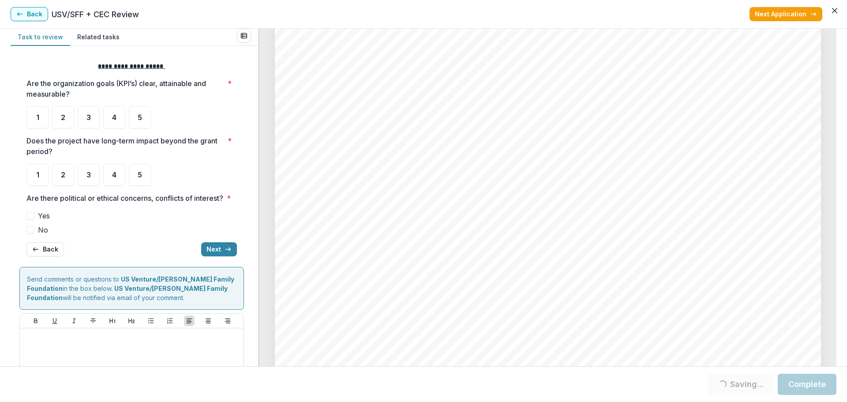
scroll to position [3522, 0]
click at [113, 112] on div "4" at bounding box center [114, 117] width 22 height 22
click at [116, 173] on span "4" at bounding box center [114, 174] width 4 height 7
click at [32, 234] on span at bounding box center [30, 230] width 8 height 8
click at [212, 256] on button "Next" at bounding box center [219, 249] width 36 height 14
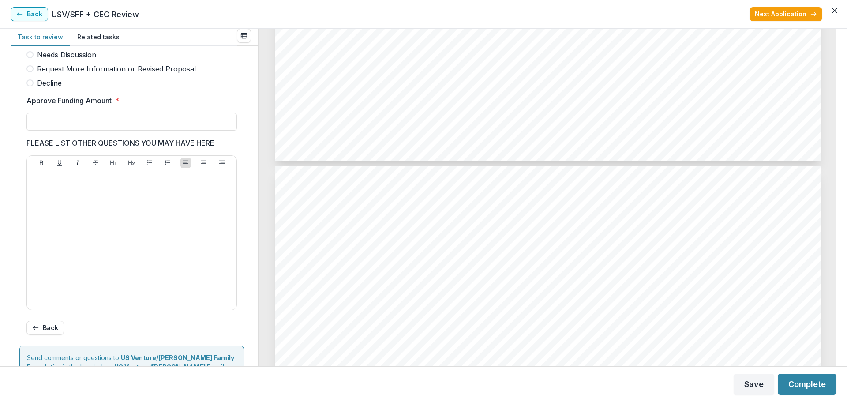
scroll to position [3258, 0]
drag, startPoint x: 837, startPoint y: 233, endPoint x: 837, endPoint y: 243, distance: 10.1
click at [837, 243] on div "Task to review Related tasks Score Card Name Weight Score Are the organization …" at bounding box center [423, 197] width 847 height 337
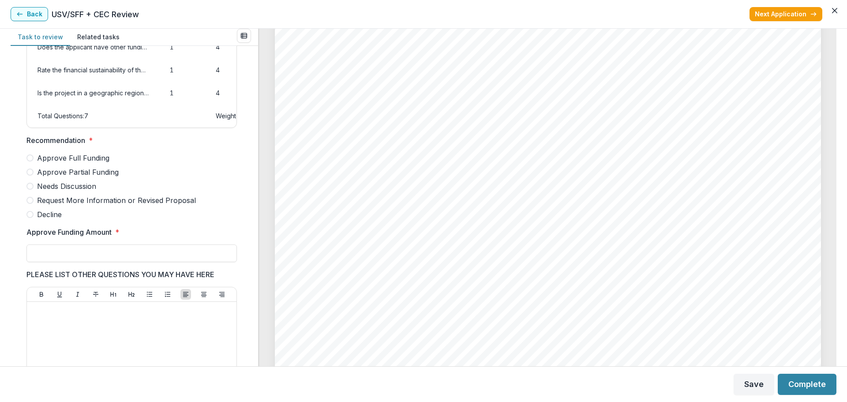
scroll to position [154, 0]
click at [95, 178] on span "Approve Partial Funding" at bounding box center [78, 173] width 82 height 11
click at [127, 263] on input "Approve Funding Amount *" at bounding box center [131, 254] width 210 height 18
type input "*******"
click at [243, 278] on form "Score Card Name Weight Score Are the organization goals (KPI’s) clear, attainab…" at bounding box center [134, 257] width 230 height 715
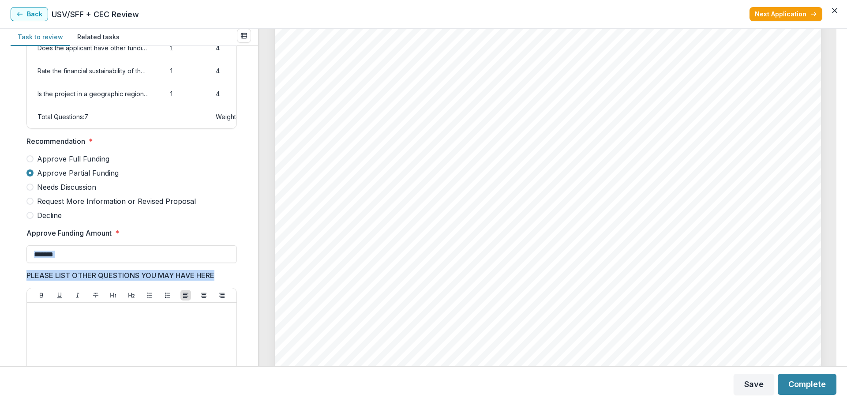
drag, startPoint x: 254, startPoint y: 239, endPoint x: 256, endPoint y: 280, distance: 40.6
click at [256, 280] on div "Score Card Name Weight Score Are the organization goals (KPI’s) clear, attainab…" at bounding box center [134, 206] width 247 height 320
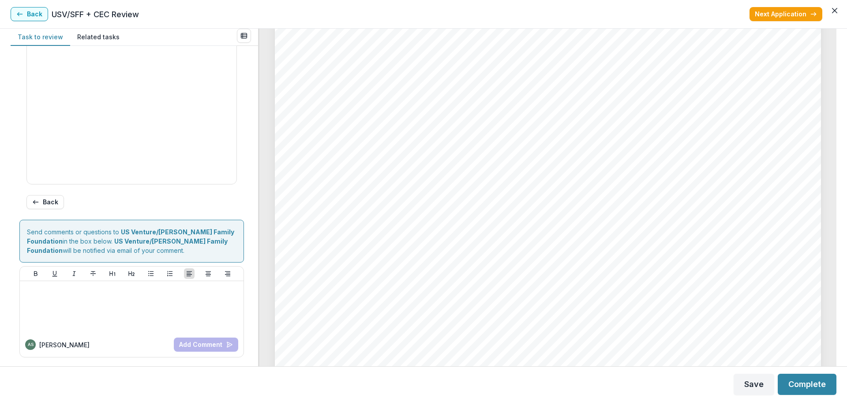
scroll to position [4360, 0]
drag, startPoint x: 833, startPoint y: 302, endPoint x: 838, endPoint y: 337, distance: 35.7
click at [838, 344] on div "Task to review Related tasks Score Card Name Weight Score Are the organization …" at bounding box center [423, 197] width 847 height 337
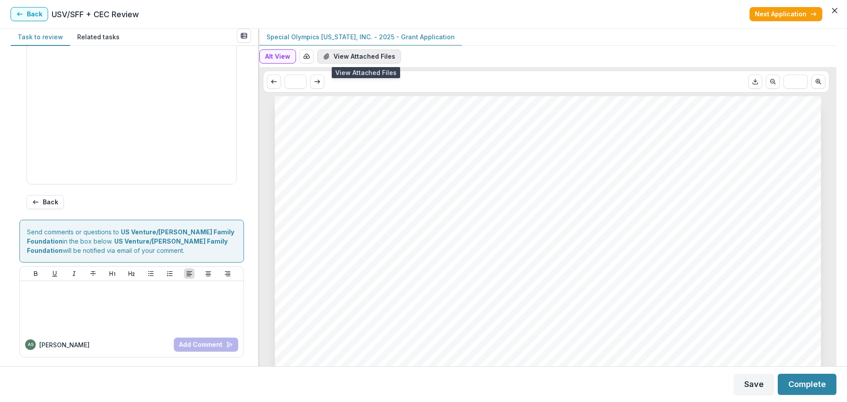
click at [345, 57] on button "View Attached Files" at bounding box center [359, 56] width 84 height 14
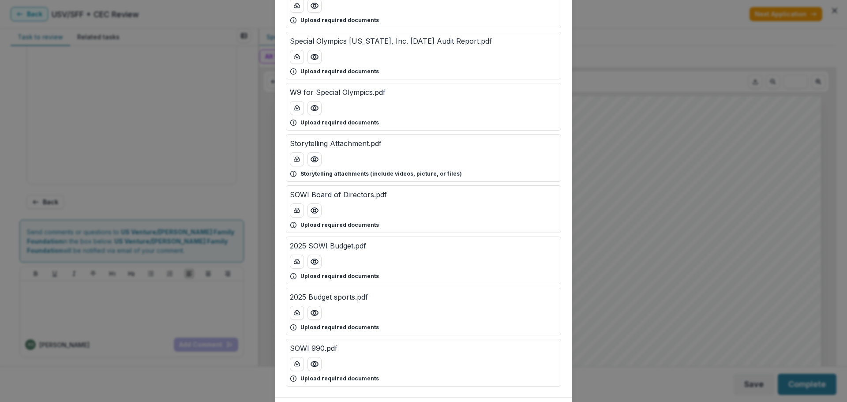
scroll to position [88, 0]
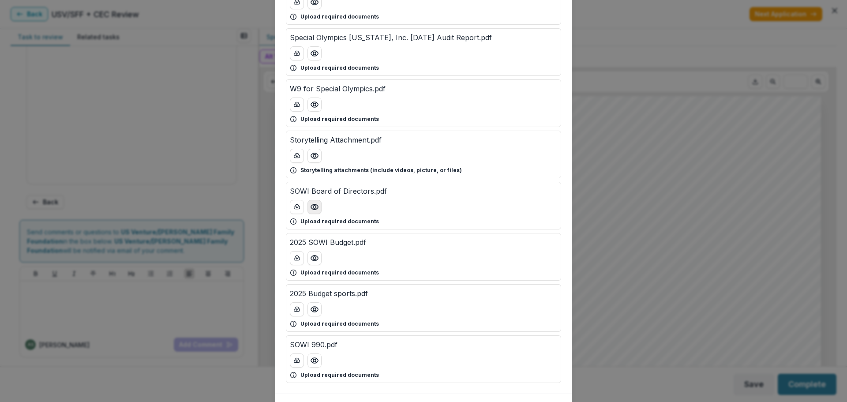
click at [316, 206] on icon "Preview SOWI Board of Directors.pdf" at bounding box center [314, 206] width 9 height 9
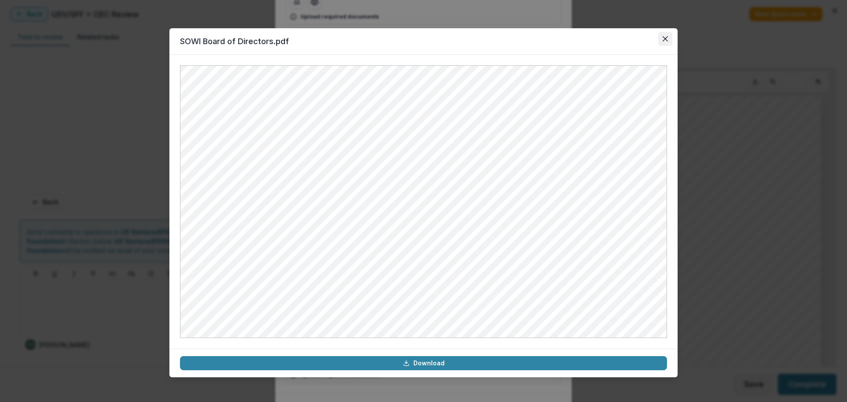
click at [664, 39] on icon "Close" at bounding box center [664, 38] width 5 height 5
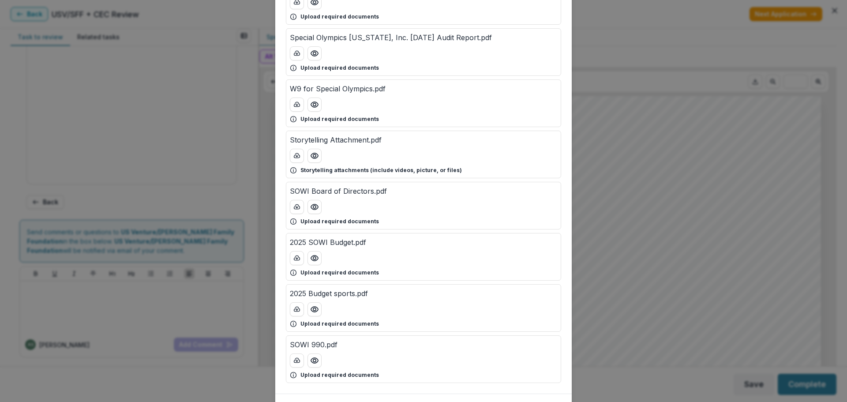
click at [673, 270] on div "Attached Files 501(c)(3) Determination Letter.pdf Upload required documents Spe…" at bounding box center [423, 201] width 847 height 402
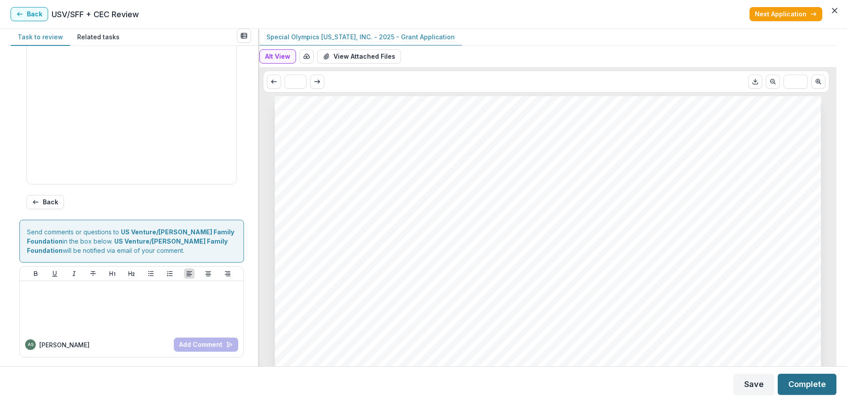
click at [799, 382] on button "Complete" at bounding box center [807, 384] width 59 height 21
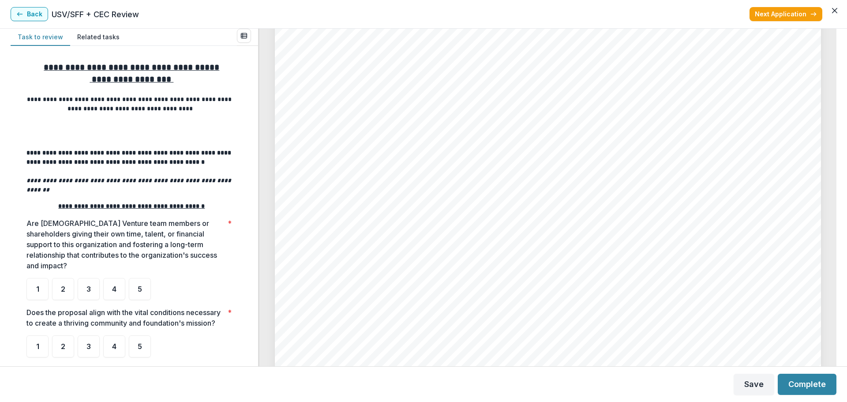
scroll to position [265, 0]
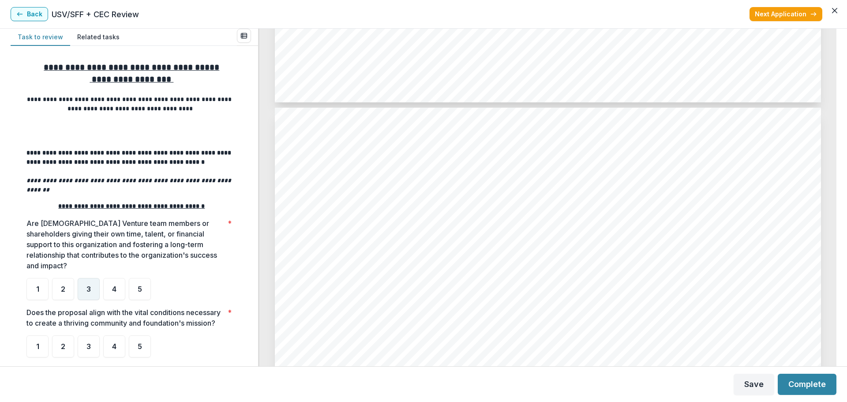
click at [89, 285] on span "3" at bounding box center [88, 288] width 4 height 7
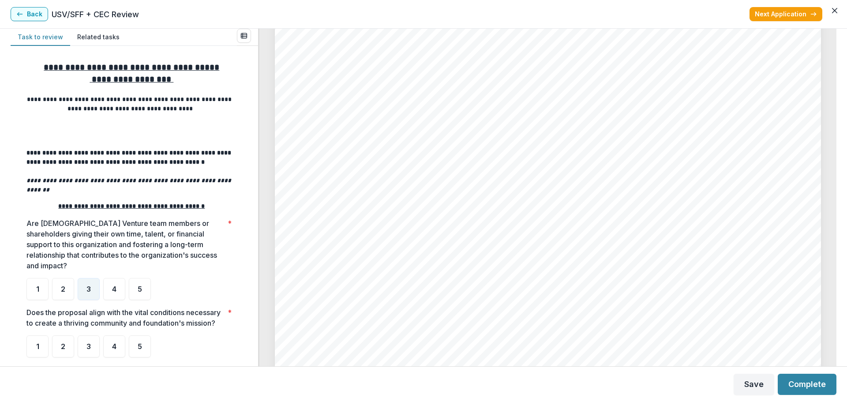
scroll to position [1897, 0]
click at [113, 345] on span "4" at bounding box center [114, 346] width 4 height 7
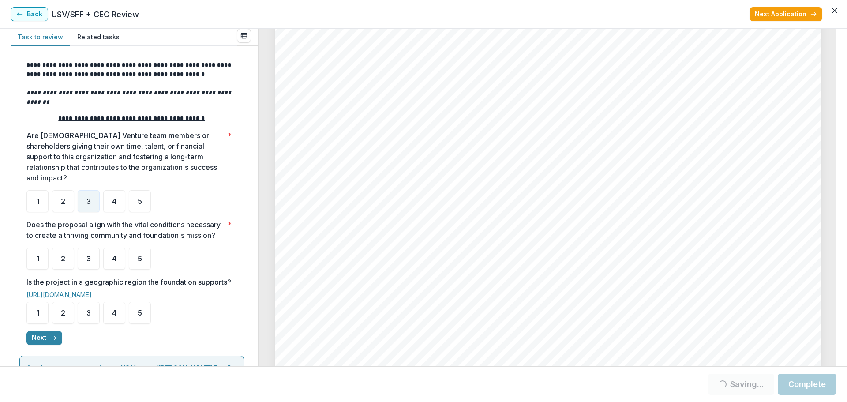
scroll to position [132, 0]
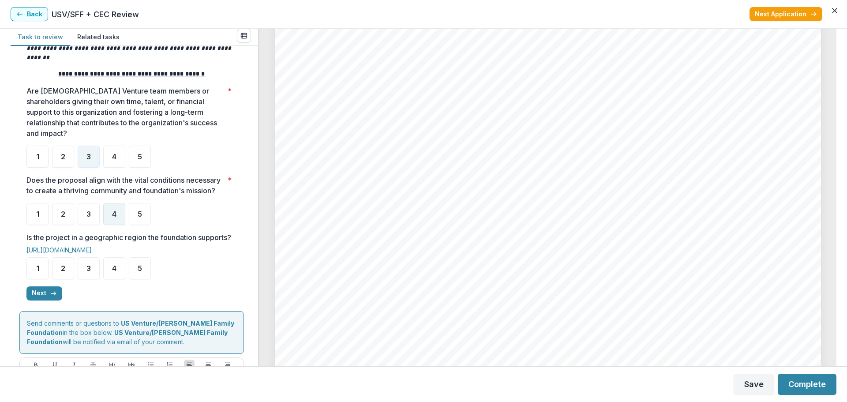
click at [114, 213] on span "4" at bounding box center [114, 213] width 4 height 7
click at [113, 272] on span "4" at bounding box center [114, 268] width 4 height 7
click at [35, 300] on button "Next" at bounding box center [44, 293] width 36 height 14
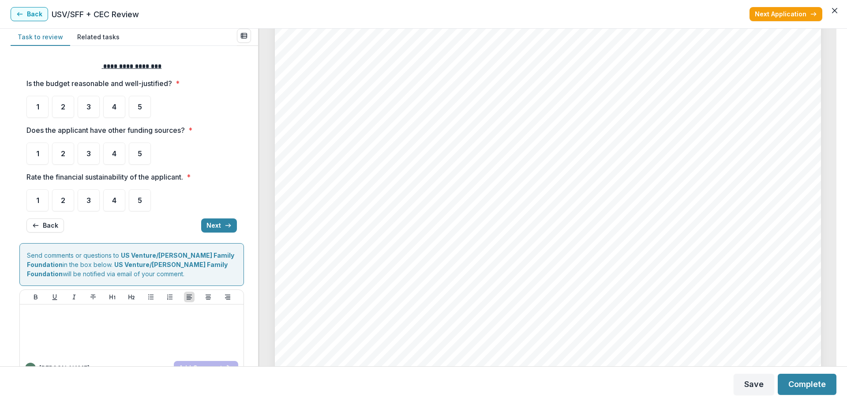
scroll to position [4190, 0]
click at [112, 108] on span "4" at bounding box center [114, 106] width 4 height 7
click at [135, 153] on div "5" at bounding box center [140, 153] width 22 height 22
click at [113, 108] on span "4" at bounding box center [114, 106] width 4 height 7
click at [113, 197] on span "4" at bounding box center [114, 200] width 4 height 7
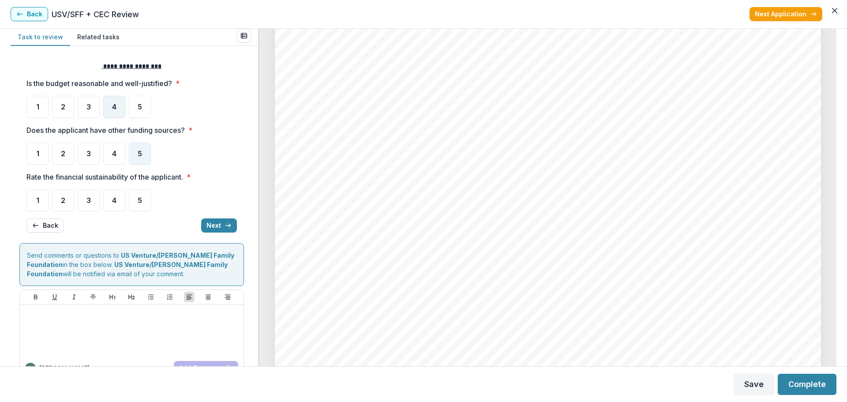
click at [118, 103] on div "4" at bounding box center [114, 107] width 22 height 22
click at [114, 198] on span "4" at bounding box center [114, 200] width 4 height 7
click at [116, 197] on span "4" at bounding box center [114, 200] width 4 height 7
click at [211, 222] on button "Next" at bounding box center [219, 225] width 36 height 14
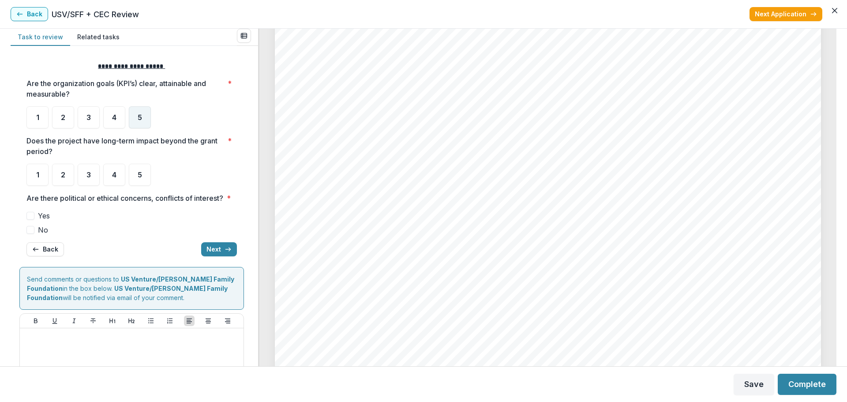
click at [142, 110] on div "5" at bounding box center [140, 117] width 22 height 22
click at [117, 175] on div "4" at bounding box center [114, 175] width 22 height 22
click at [117, 174] on div "4" at bounding box center [114, 175] width 22 height 22
click at [32, 234] on span at bounding box center [30, 230] width 8 height 8
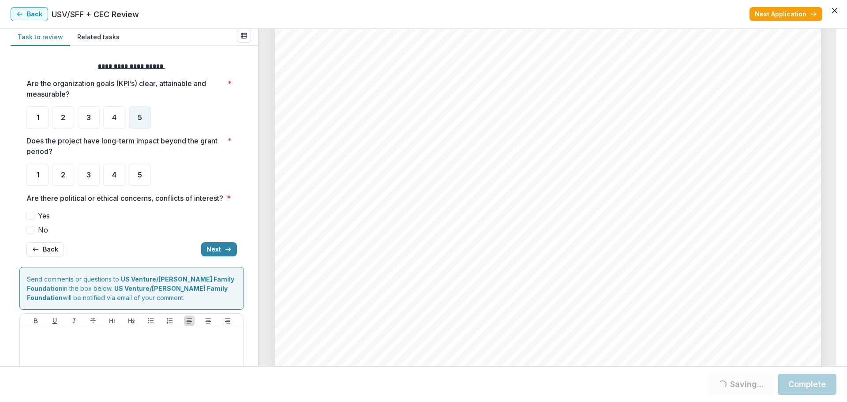
click at [26, 234] on span at bounding box center [30, 230] width 8 height 8
click at [115, 174] on span "4" at bounding box center [114, 174] width 4 height 7
click at [206, 256] on button "Next" at bounding box center [219, 249] width 36 height 14
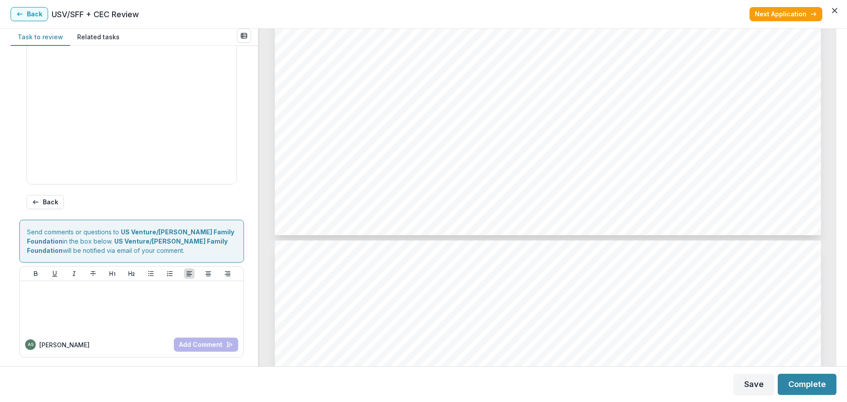
scroll to position [243, 0]
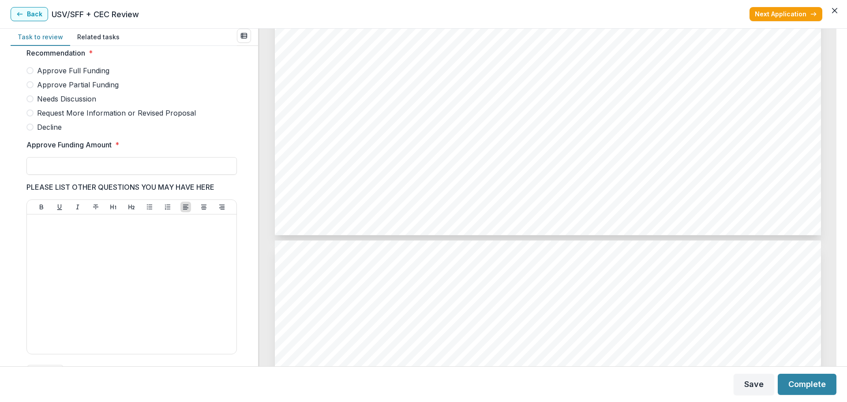
click at [94, 90] on span "Approve Partial Funding" at bounding box center [78, 84] width 82 height 11
click at [112, 171] on input "Approve Funding Amount *" at bounding box center [131, 166] width 210 height 18
type input "*******"
click at [808, 381] on button "Complete" at bounding box center [807, 384] width 59 height 21
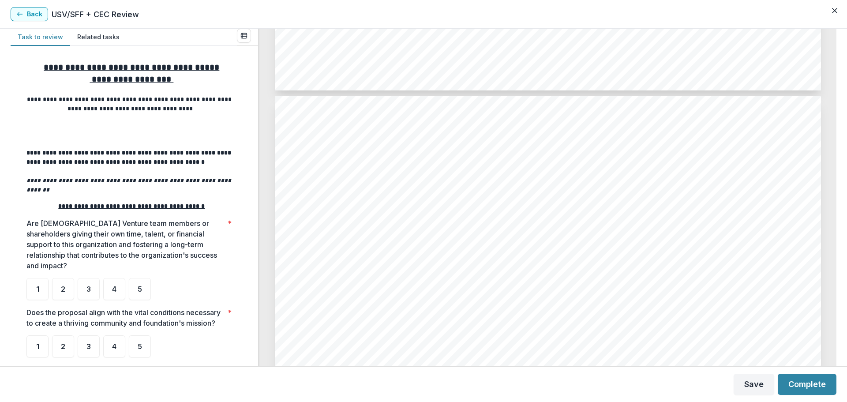
scroll to position [1606, 0]
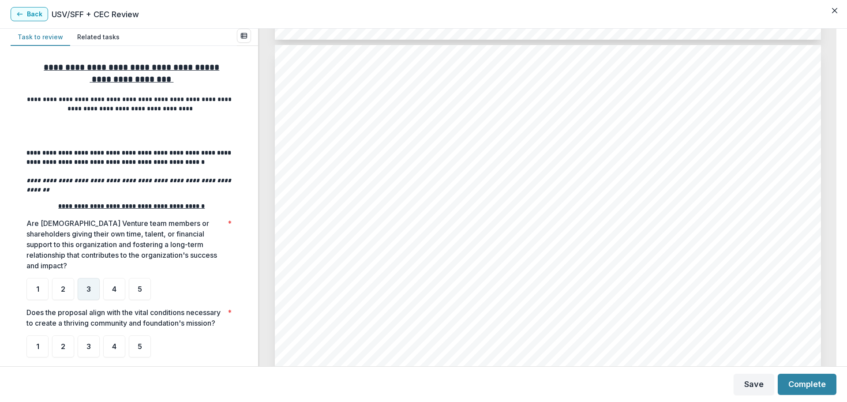
click at [83, 278] on div "3" at bounding box center [89, 289] width 22 height 22
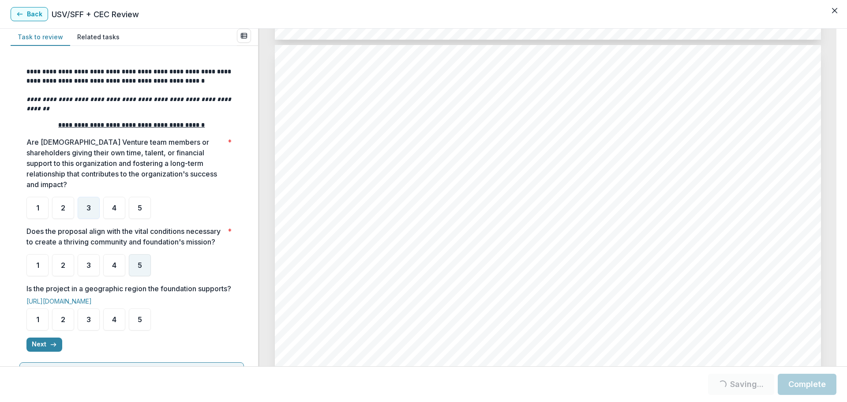
scroll to position [88, 0]
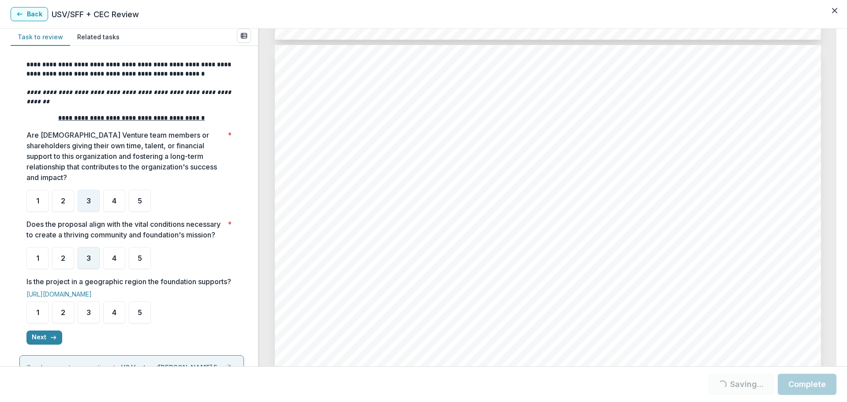
click at [97, 258] on div "3" at bounding box center [89, 258] width 22 height 22
click at [87, 257] on span "3" at bounding box center [88, 257] width 4 height 7
click at [111, 323] on div "4" at bounding box center [114, 312] width 22 height 22
click at [113, 318] on div "4" at bounding box center [114, 312] width 22 height 22
click at [89, 256] on span "3" at bounding box center [88, 257] width 4 height 7
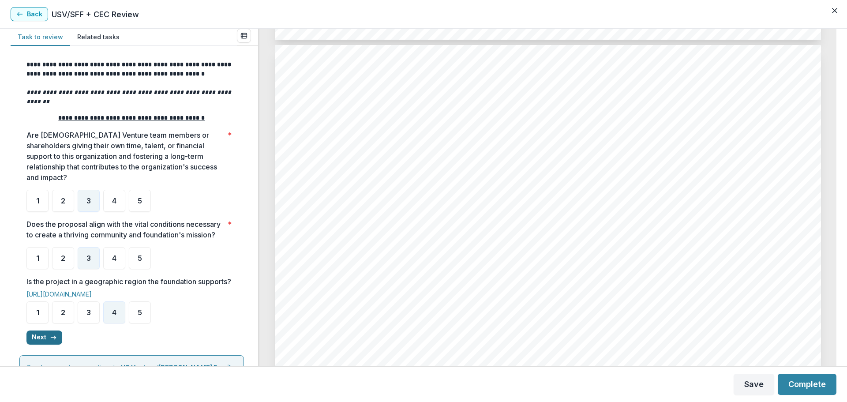
click at [38, 344] on button "Next" at bounding box center [44, 337] width 36 height 14
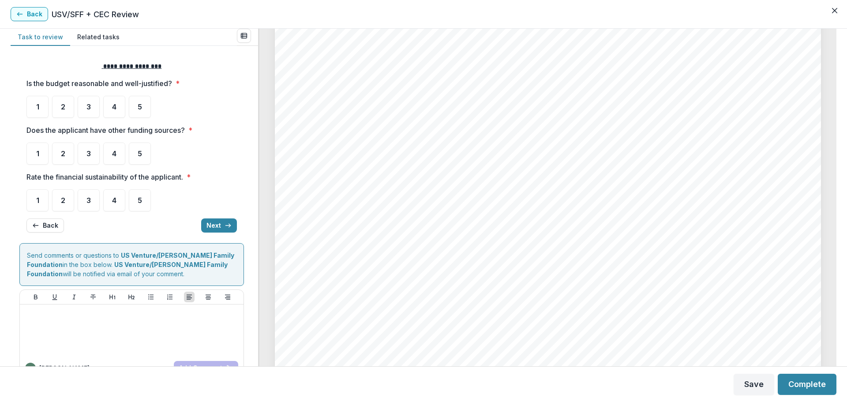
scroll to position [3371, 0]
click at [90, 105] on span "3" at bounding box center [88, 106] width 4 height 7
click at [84, 105] on div "3" at bounding box center [89, 107] width 22 height 22
click at [110, 156] on div "4" at bounding box center [114, 153] width 22 height 22
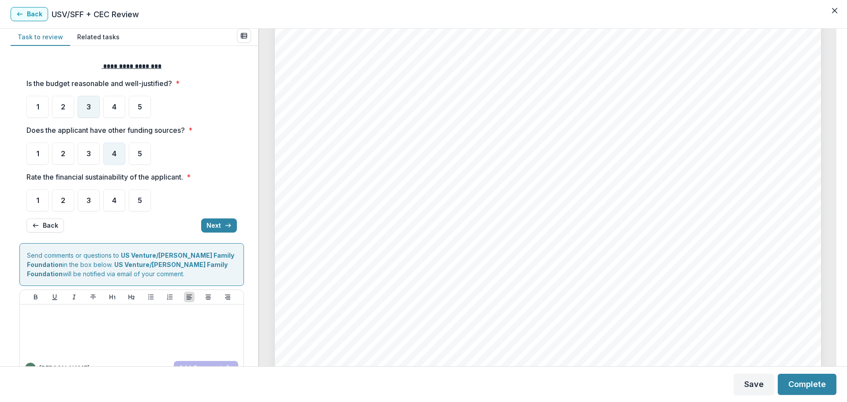
click at [85, 107] on div "3" at bounding box center [89, 107] width 22 height 22
click at [114, 199] on span "4" at bounding box center [114, 200] width 4 height 7
click at [211, 223] on button "Next" at bounding box center [219, 225] width 36 height 14
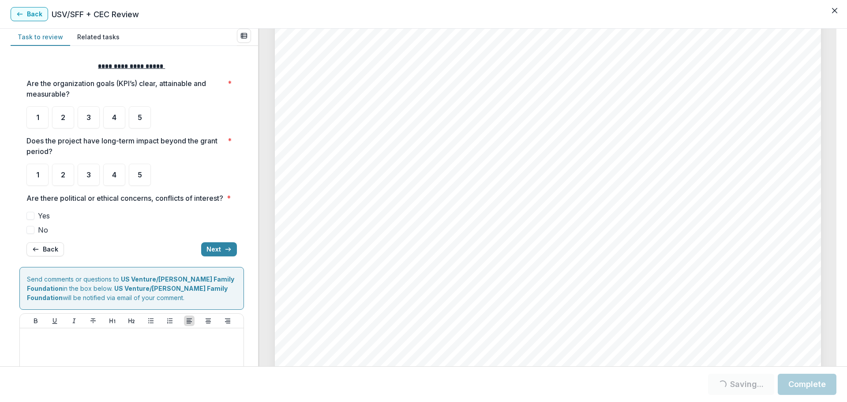
scroll to position [4120, 0]
click at [120, 112] on div "4" at bounding box center [114, 117] width 22 height 22
click at [115, 178] on span "4" at bounding box center [114, 174] width 4 height 7
click at [31, 234] on span at bounding box center [30, 230] width 8 height 8
click at [206, 256] on button "Next" at bounding box center [219, 249] width 36 height 14
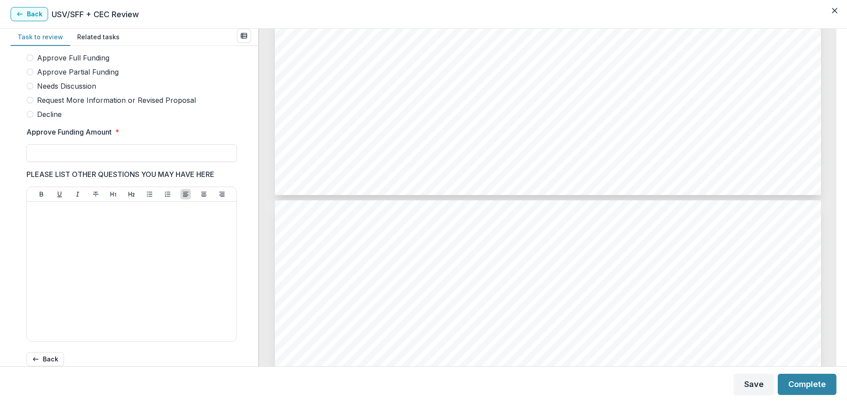
scroll to position [247, 0]
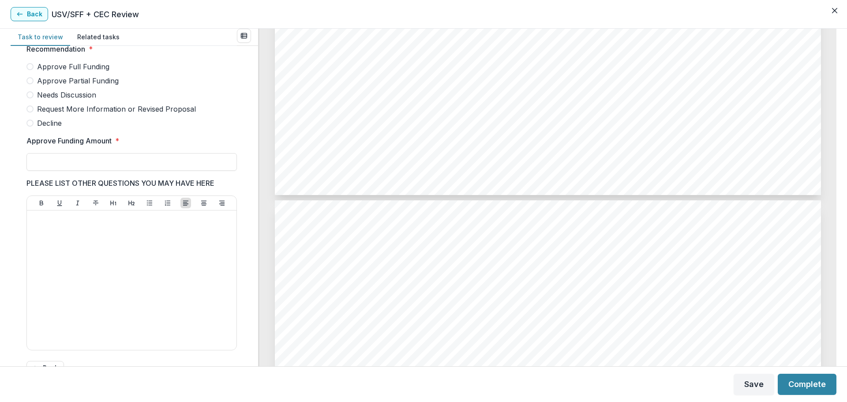
click at [97, 86] on span "Approve Partial Funding" at bounding box center [78, 80] width 82 height 11
click at [101, 171] on input "Approve Funding Amount *" at bounding box center [131, 162] width 210 height 18
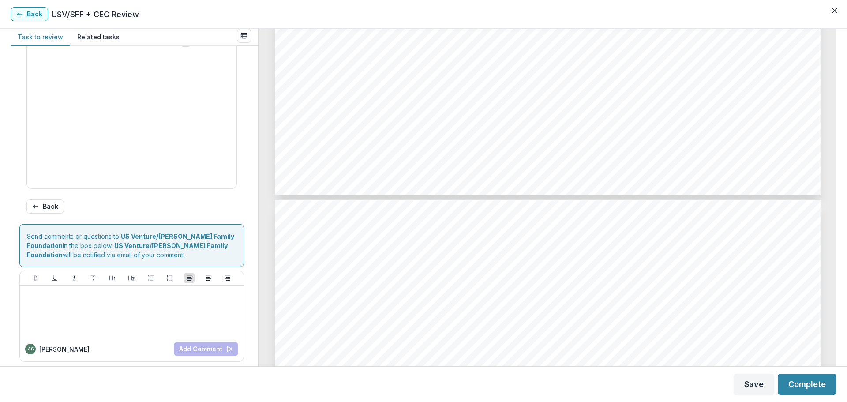
scroll to position [423, 0]
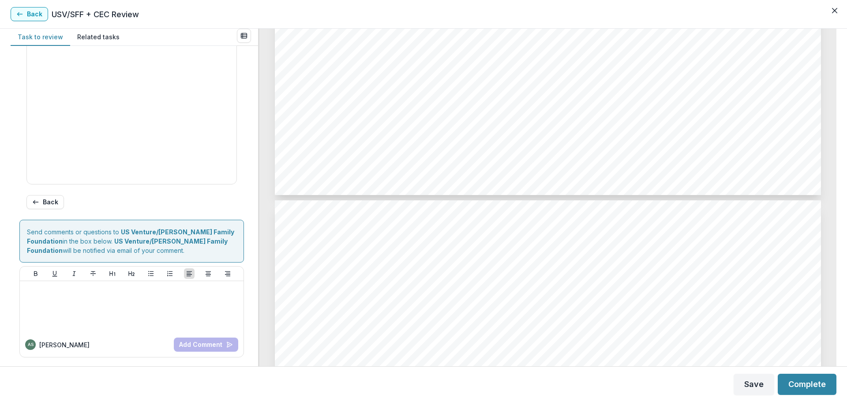
type input "*******"
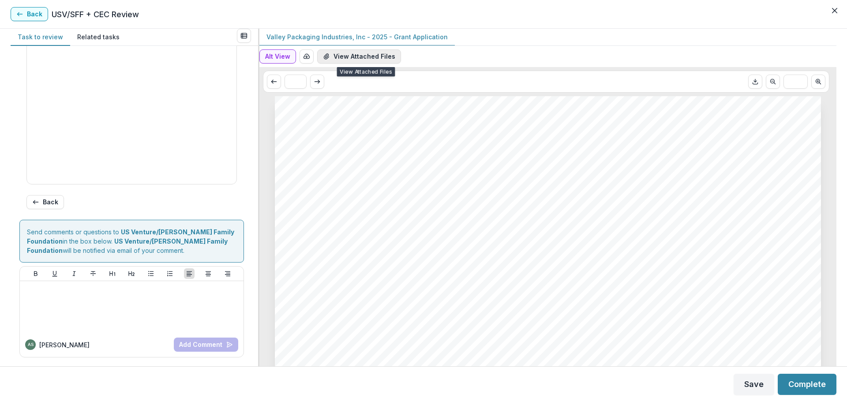
click at [375, 63] on button "View Attached Files" at bounding box center [359, 56] width 84 height 14
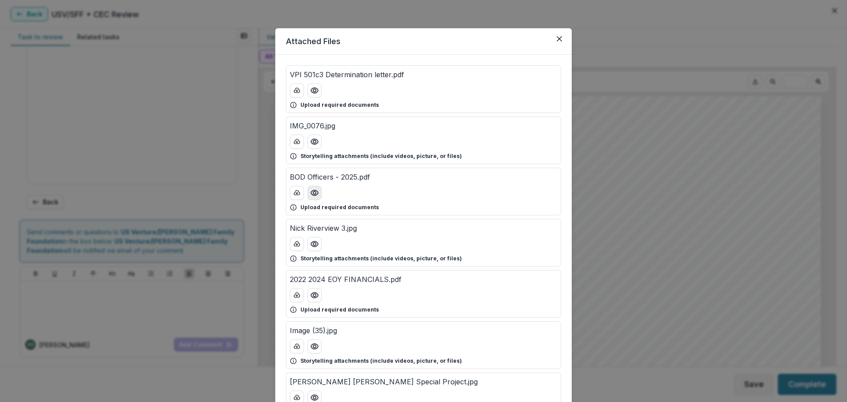
click at [314, 191] on circle "Preview BOD Officers - 2025.pdf" at bounding box center [314, 192] width 3 height 3
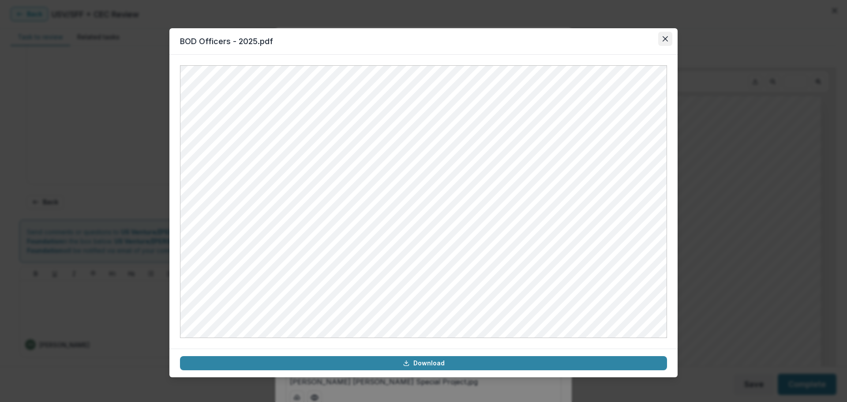
click at [663, 39] on icon "Close" at bounding box center [664, 38] width 5 height 5
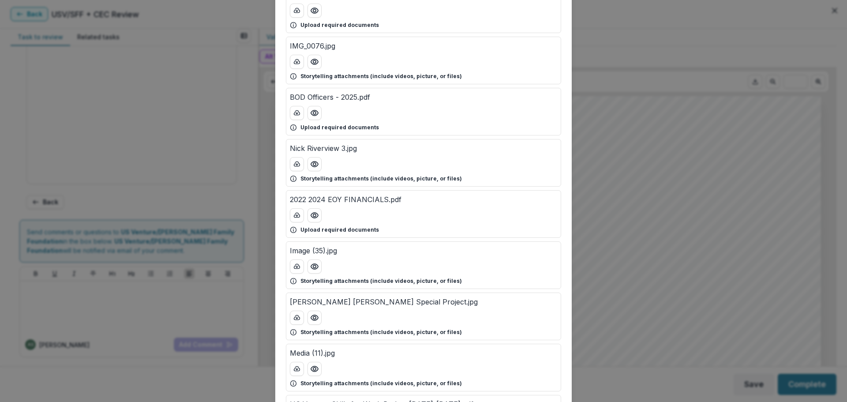
scroll to position [88, 0]
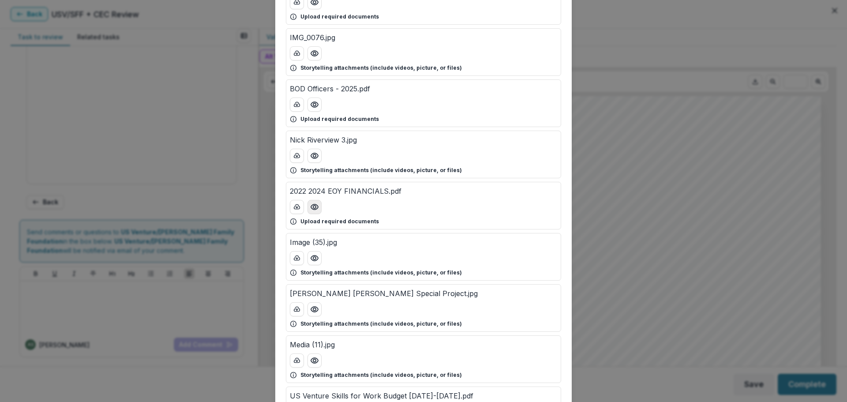
click at [314, 205] on icon "Preview 2022 2024 EOY FINANCIALS.pdf" at bounding box center [314, 206] width 9 height 9
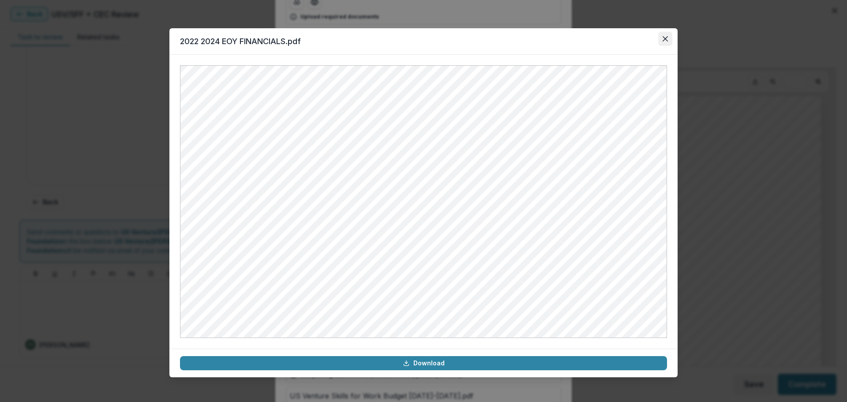
click at [667, 37] on icon "Close" at bounding box center [664, 38] width 5 height 5
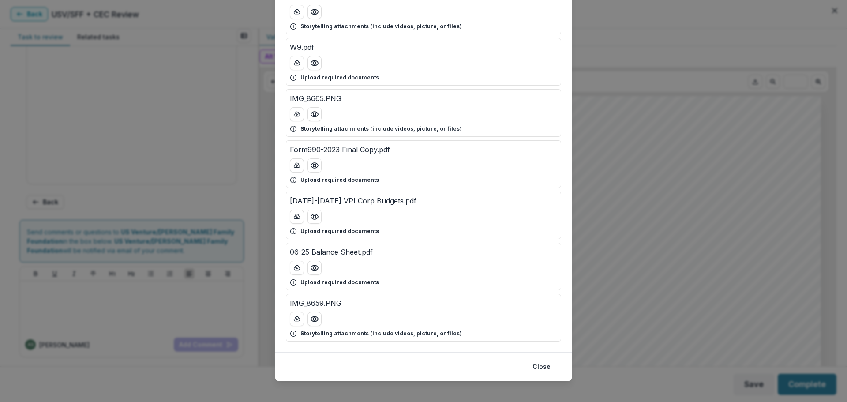
scroll to position [597, 0]
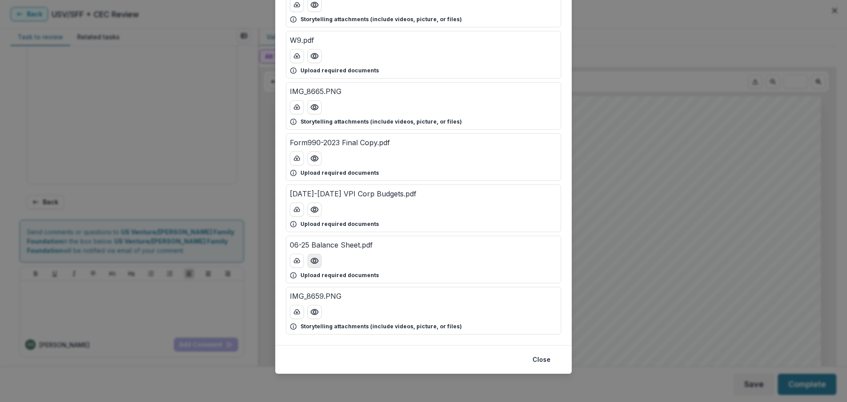
click at [314, 260] on circle "Preview 06-25 Balance Sheet.pdf" at bounding box center [314, 260] width 3 height 3
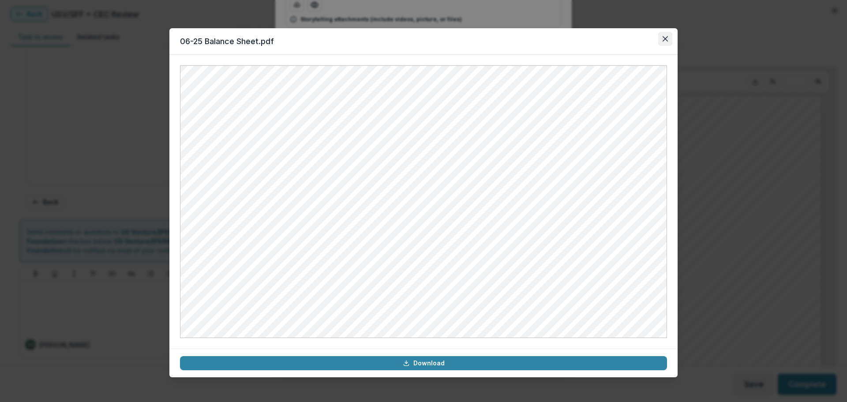
click at [663, 34] on button "Close" at bounding box center [665, 39] width 14 height 14
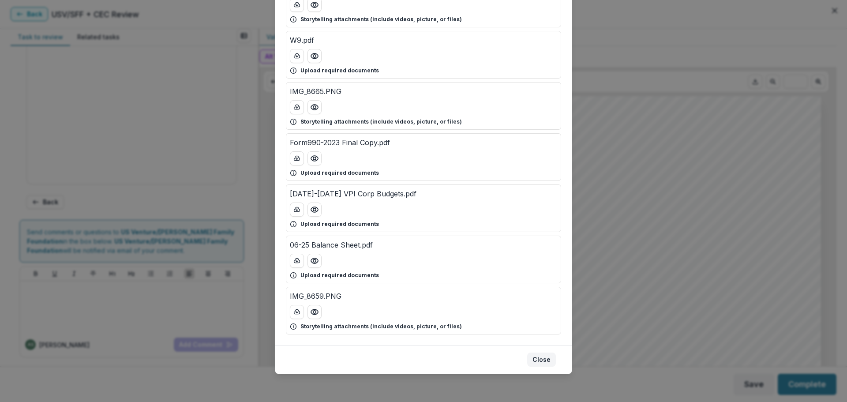
click at [543, 362] on button "Close" at bounding box center [541, 359] width 29 height 14
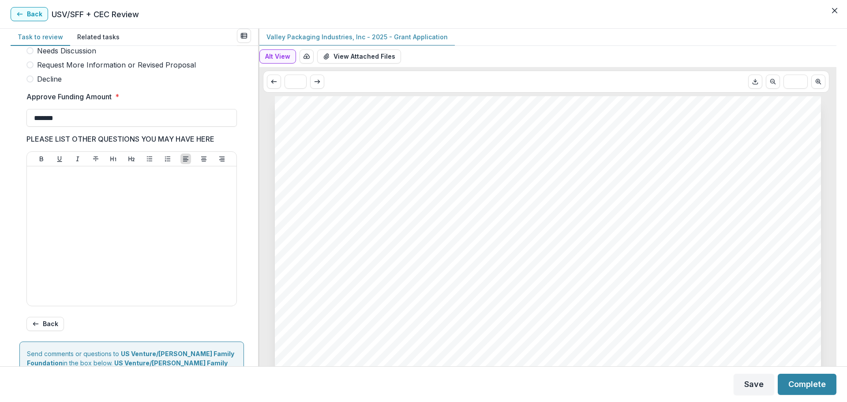
scroll to position [335, 0]
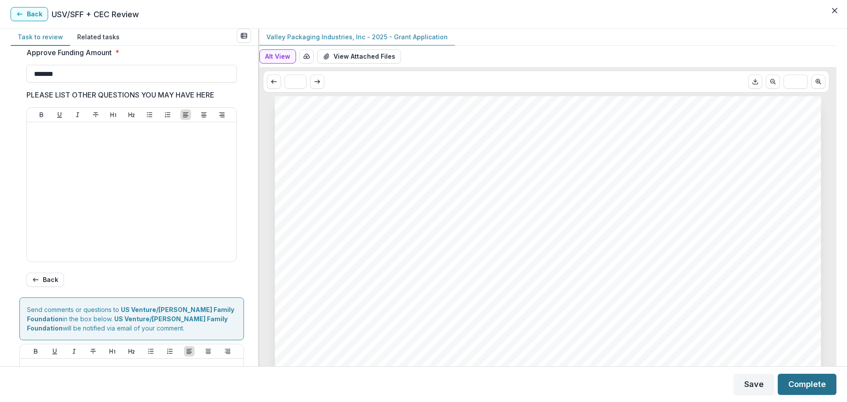
click at [796, 378] on button "Complete" at bounding box center [807, 384] width 59 height 21
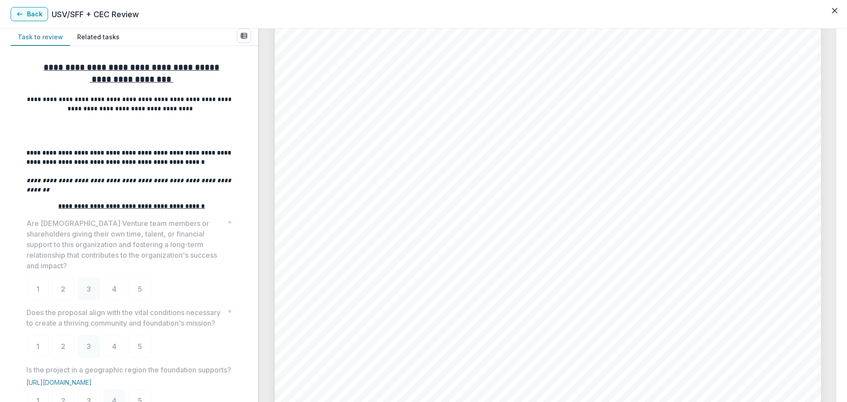
scroll to position [0, 0]
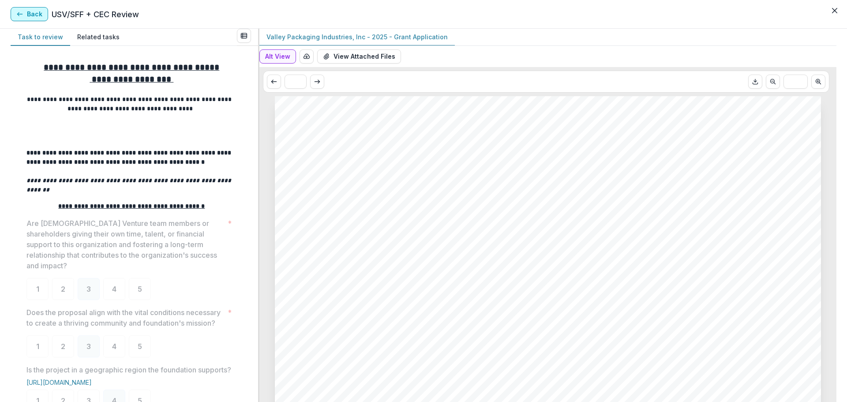
click at [37, 12] on button "Back" at bounding box center [29, 14] width 37 height 14
